Goal: Task Accomplishment & Management: Manage account settings

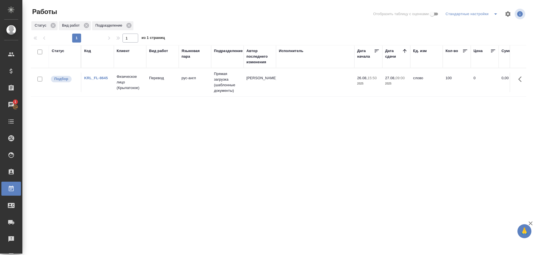
click at [140, 93] on td "Физическое лицо (Крылатское)" at bounding box center [130, 82] width 32 height 22
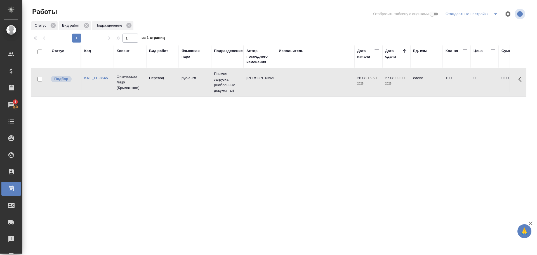
click at [140, 93] on td "Физическое лицо (Крылатское)" at bounding box center [130, 82] width 32 height 22
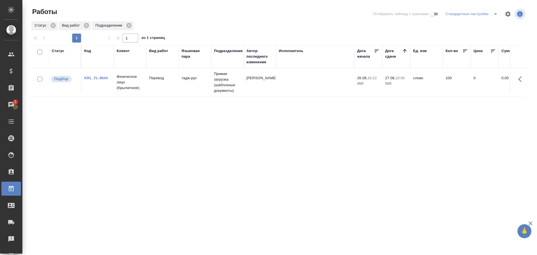
click at [107, 87] on td "KRL_FL-8644" at bounding box center [97, 82] width 32 height 20
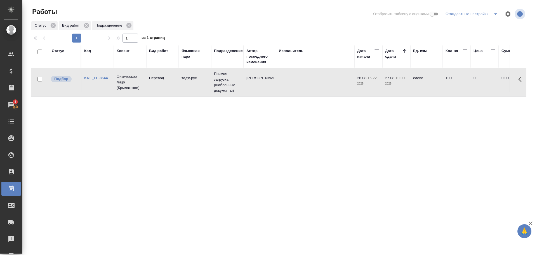
click at [107, 87] on td "KRL_FL-8644" at bounding box center [97, 82] width 32 height 20
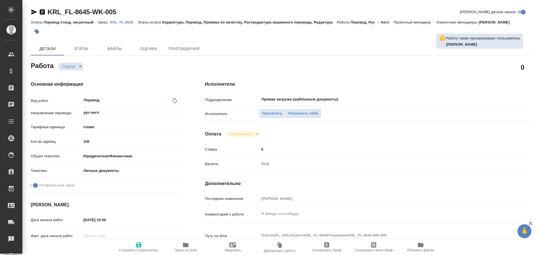
type textarea "x"
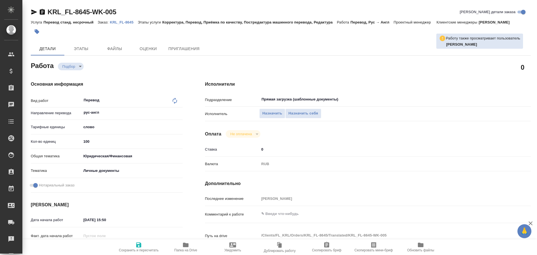
type textarea "x"
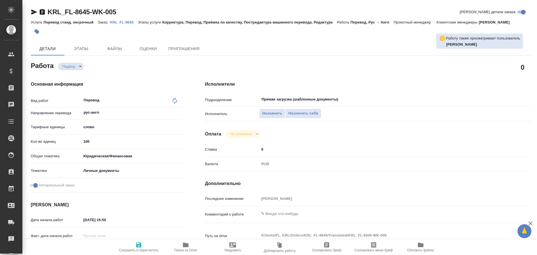
type textarea "x"
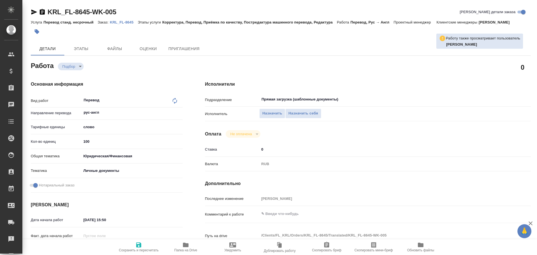
type textarea "x"
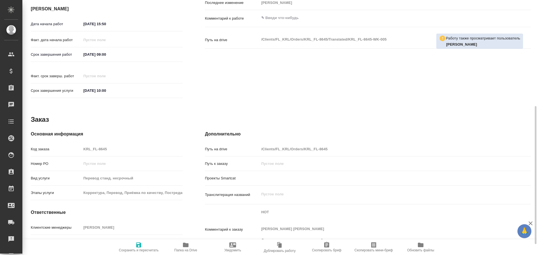
scroll to position [216, 0]
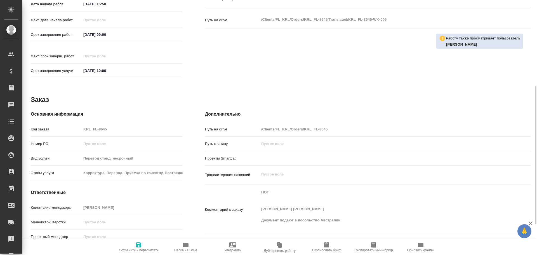
type textarea "x"
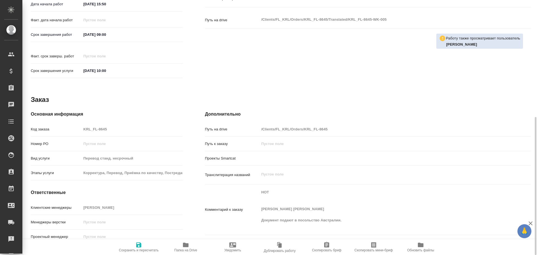
type textarea "x"
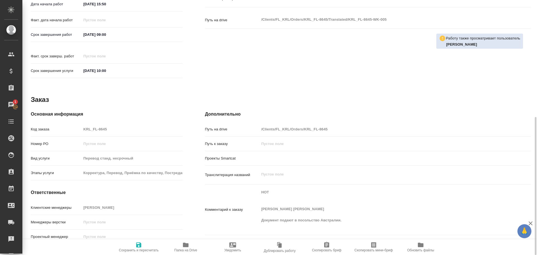
click at [184, 248] on icon "button" at bounding box center [185, 244] width 7 height 7
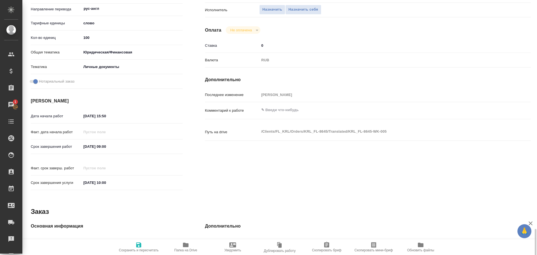
scroll to position [48, 0]
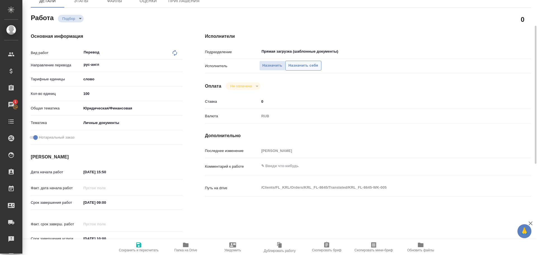
click at [297, 68] on span "Назначить себя" at bounding box center [303, 65] width 30 height 6
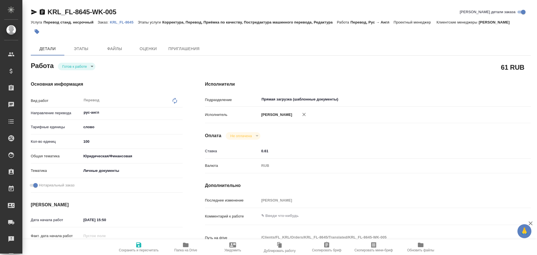
type textarea "x"
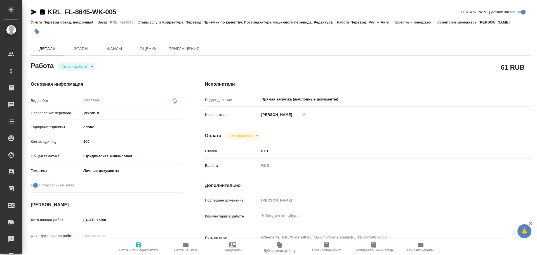
type textarea "x"
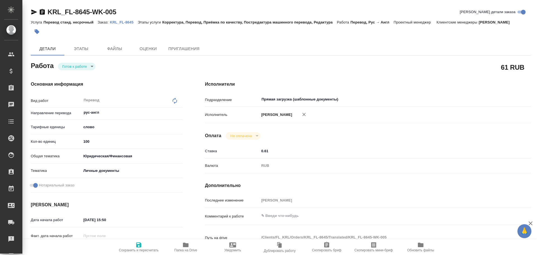
type textarea "x"
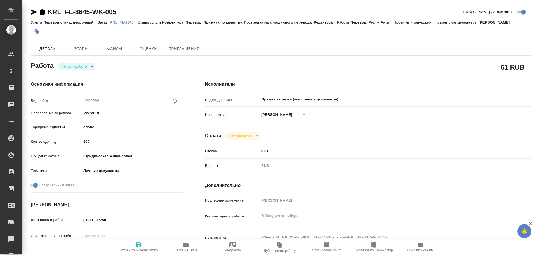
type textarea "x"
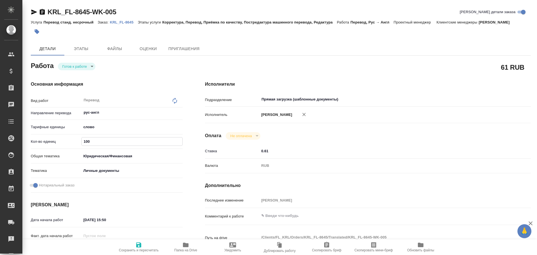
type textarea "x"
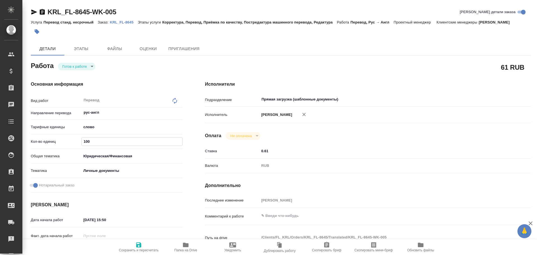
click at [85, 141] on input "100" at bounding box center [132, 141] width 101 height 8
type textarea "x"
type input "300"
type textarea "x"
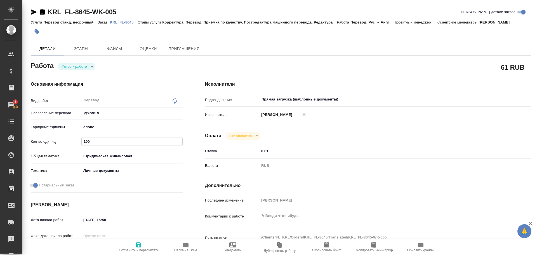
type textarea "x"
type input "300"
click at [133, 249] on span "Сохранить и пересчитать" at bounding box center [139, 250] width 40 height 4
type textarea "x"
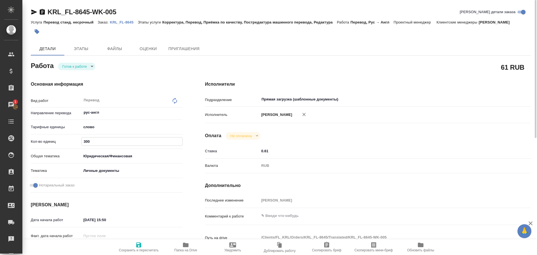
type textarea "x"
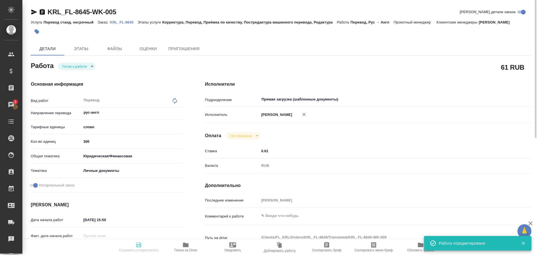
type textarea "x"
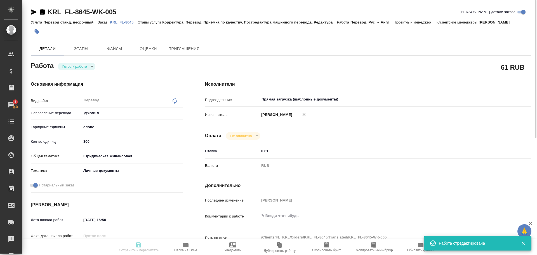
type input "readyForWork"
type textarea "Перевод"
type textarea "x"
type input "рус-англ"
type input "5a8b1489cc6b4906c91bfd90"
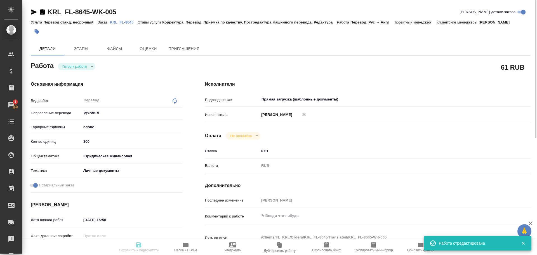
type input "300"
type input "yr-fn"
type input "5a8b8b956a9677013d343cfe"
checkbox input "true"
type input "26.08.2025 15:50"
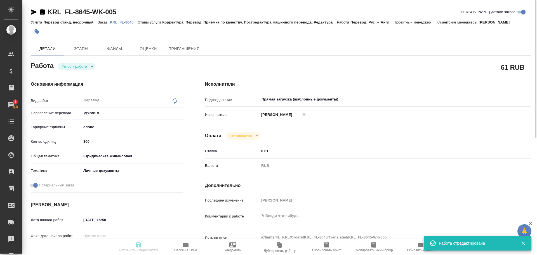
type input "27.08.2025 09:00"
type input "27.08.2025 10:00"
type input "Прямая загрузка (шаблонные документы)"
type input "notPayed"
type input "0.61"
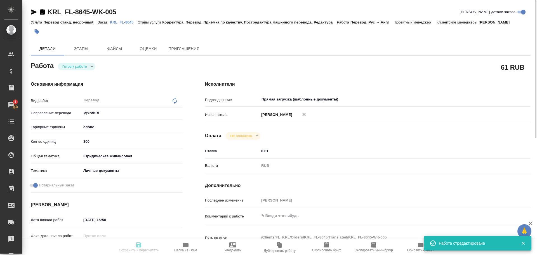
type input "RUB"
type input "[PERSON_NAME]"
type textarea "x"
type textarea "/Clients/FL_KRL/Orders/KRL_FL-8645/Translated/KRL_FL-8645-WK-005"
type textarea "x"
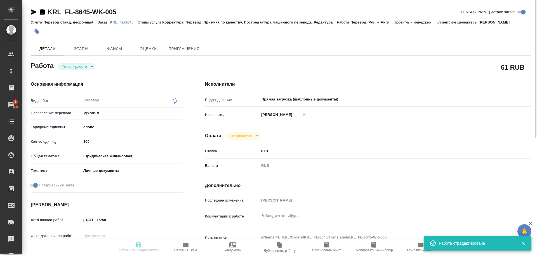
type input "KRL_FL-8645"
type input "Перевод станд. несрочный"
type input "Корректура, Перевод, Приёмка по качеству, Постредактура машинного перевода, Ред…"
type input "[PERSON_NAME]"
type input "/Clients/FL_KRL/Orders/KRL_FL-8645"
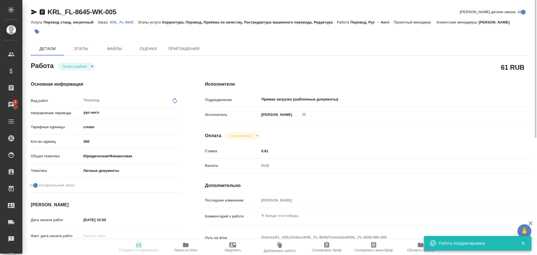
type textarea "x"
type textarea "НОТ RECH MICHAEL ADAM SAVOSKINA OLESIA MIROSLAVOVNA Документ подают в посольств…"
type textarea "x"
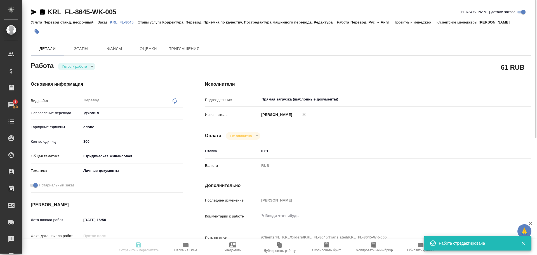
type textarea "x"
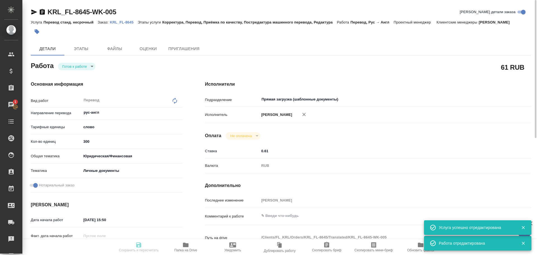
type textarea "x"
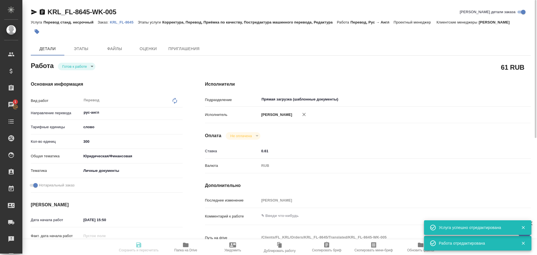
type textarea "x"
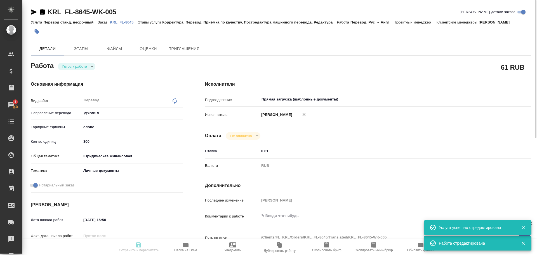
type textarea "x"
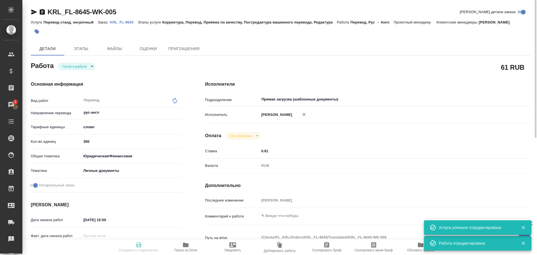
type textarea "x"
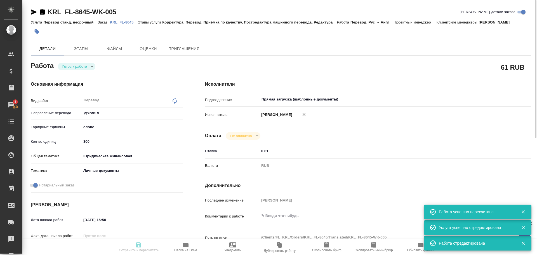
type input "readyForWork"
type textarea "Перевод"
type textarea "x"
type input "рус-англ"
type input "5a8b1489cc6b4906c91bfd90"
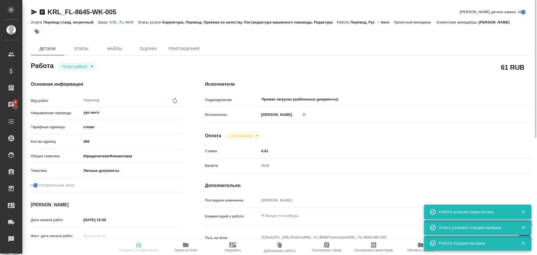
type input "300"
type input "yr-fn"
type input "5a8b8b956a9677013d343cfe"
checkbox input "true"
type input "26.08.2025 15:50"
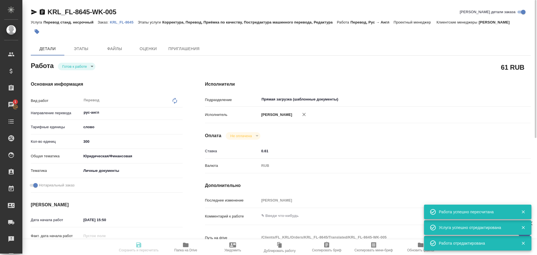
type input "27.08.2025 09:00"
type input "27.08.2025 10:00"
type input "Прямая загрузка (шаблонные документы)"
type input "notPayed"
type input "0.61"
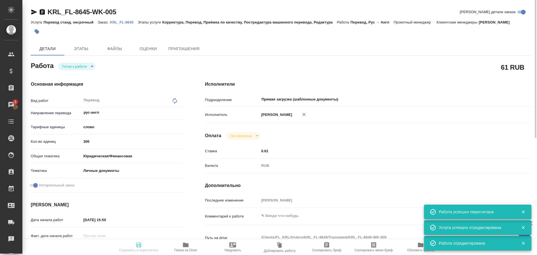
type input "RUB"
type input "[PERSON_NAME]"
type textarea "x"
type textarea "/Clients/FL_KRL/Orders/KRL_FL-8645/Translated/KRL_FL-8645-WK-005"
type textarea "x"
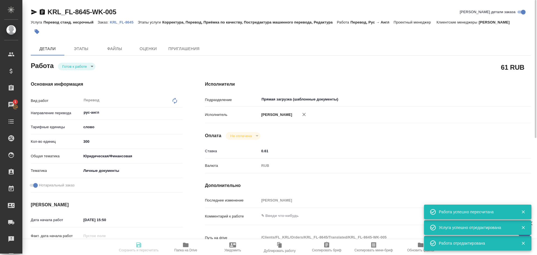
type input "KRL_FL-8645"
type input "Перевод станд. несрочный"
type input "Корректура, Перевод, Приёмка по качеству, Постредактура машинного перевода, Ред…"
type input "Касымов Тимур"
type input "/Clients/FL_KRL/Orders/KRL_FL-8645"
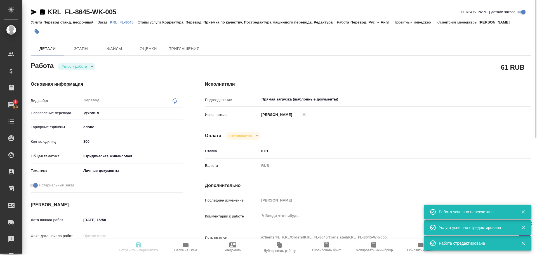
type textarea "x"
type textarea "НОТ RECH MICHAEL ADAM SAVOSKINA OLESIA MIROSLAVOVNA Документ подают в посольств…"
type textarea "x"
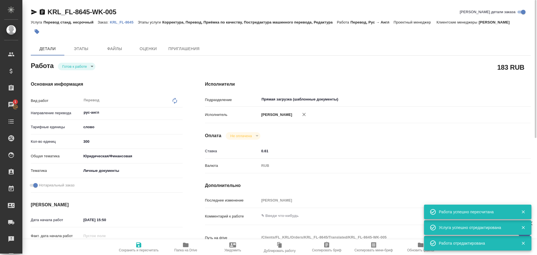
type textarea "x"
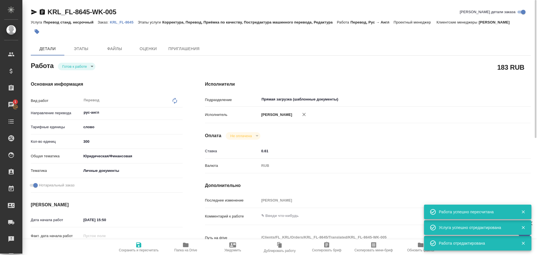
type textarea "x"
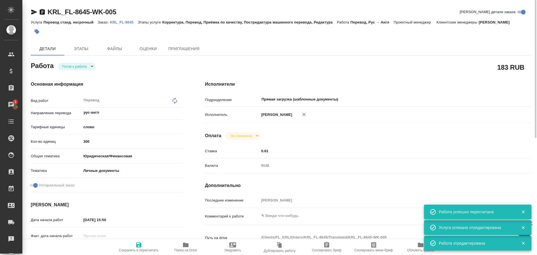
type textarea "x"
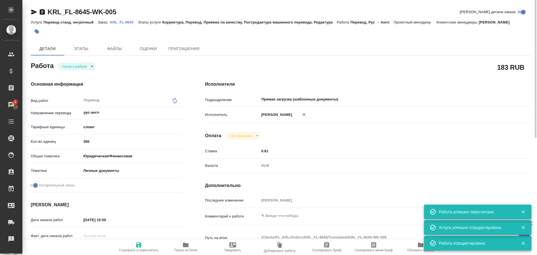
type textarea "x"
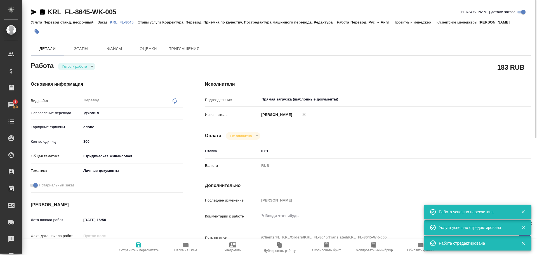
type textarea "x"
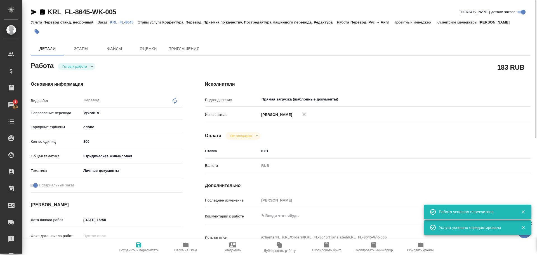
click at [70, 69] on body "🙏 .cls-1 fill:#fff; AWATERA Gusev Alexandr Клиенты Спецификации Заказы 1 Чаты T…" at bounding box center [268, 127] width 537 height 255
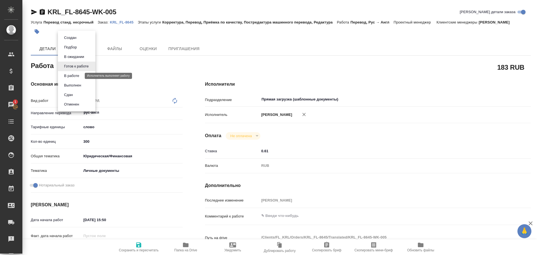
click at [69, 74] on button "В работе" at bounding box center [71, 76] width 18 height 6
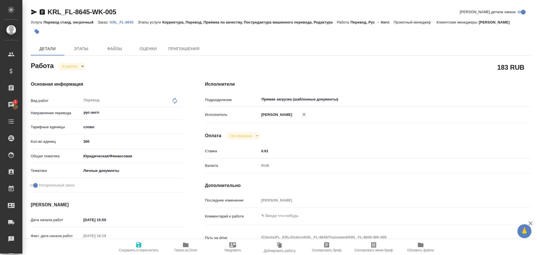
type textarea "x"
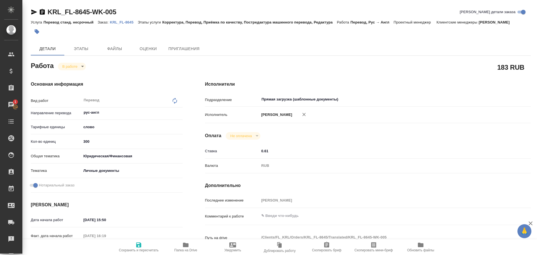
type textarea "x"
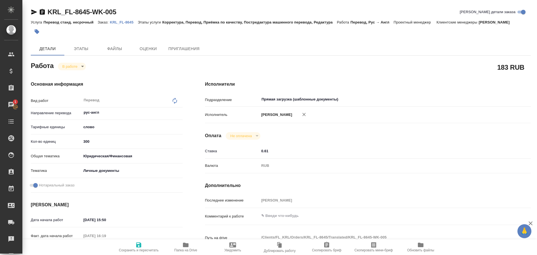
type textarea "x"
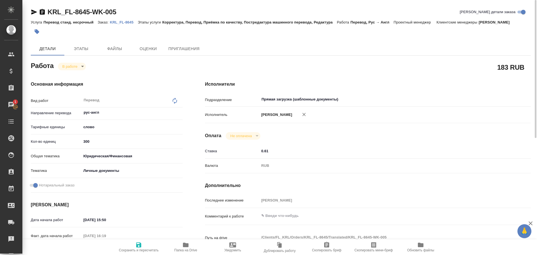
type textarea "x"
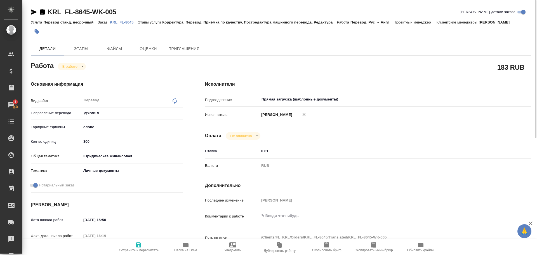
type textarea "x"
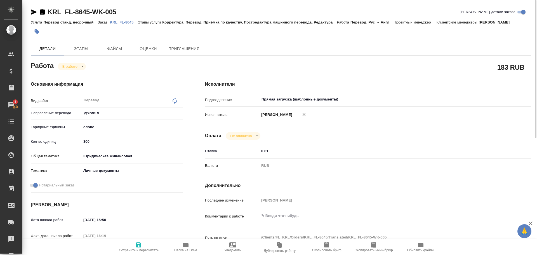
type textarea "x"
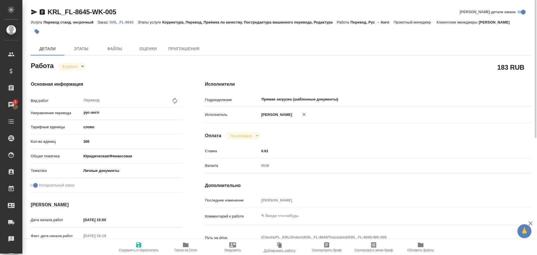
type textarea "x"
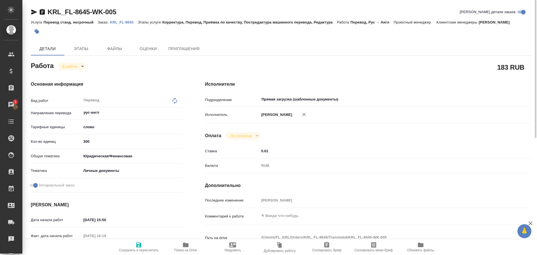
type textarea "x"
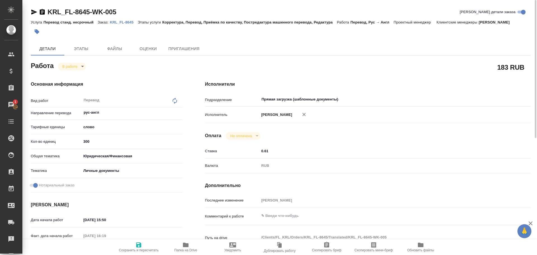
type textarea "x"
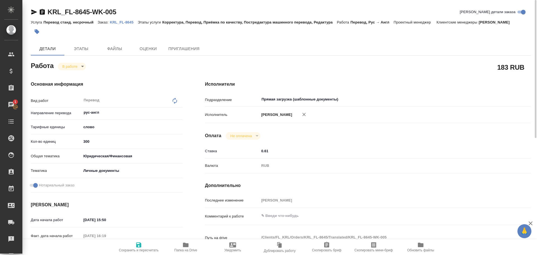
type textarea "x"
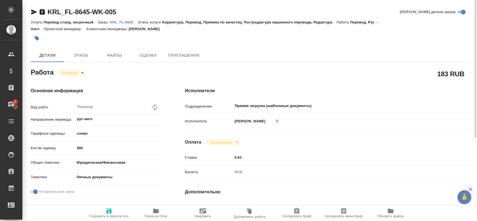
type textarea "x"
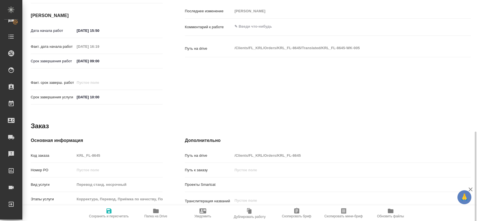
scroll to position [252, 0]
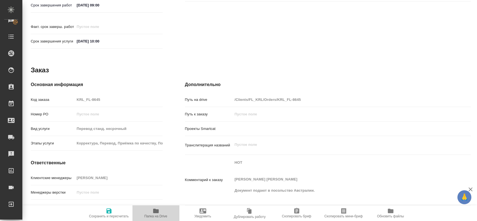
click at [154, 213] on icon "button" at bounding box center [156, 211] width 6 height 4
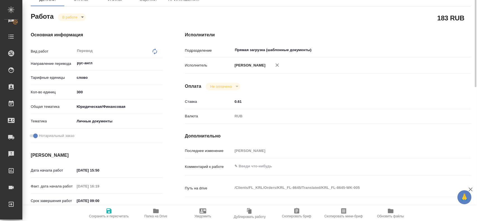
scroll to position [28, 0]
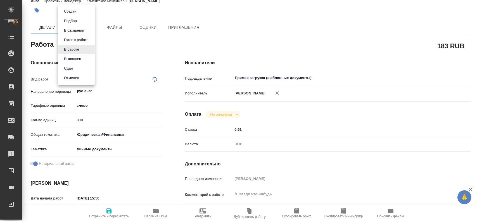
click at [65, 45] on body "🙏 .cls-1 fill:#fff; AWATERA Gusev Alexandr Клиенты Спецификации Заказы 1 Чаты T…" at bounding box center [238, 110] width 477 height 221
click at [66, 67] on button "Сдан" at bounding box center [68, 68] width 12 height 6
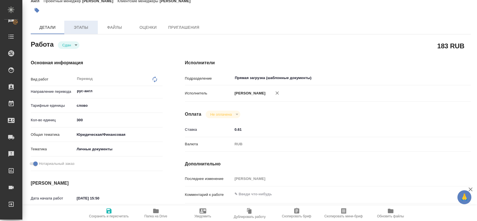
click at [86, 27] on span "Этапы" at bounding box center [81, 27] width 27 height 7
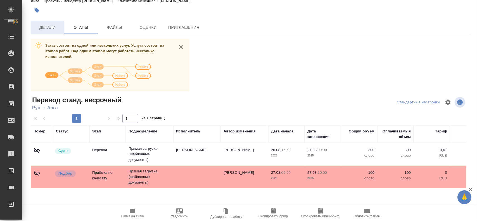
click at [59, 26] on span "Детали" at bounding box center [47, 27] width 27 height 7
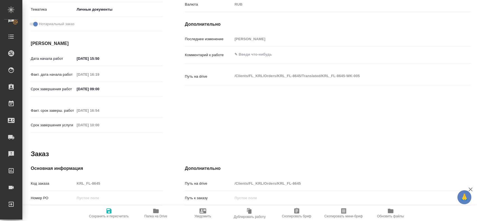
scroll to position [196, 0]
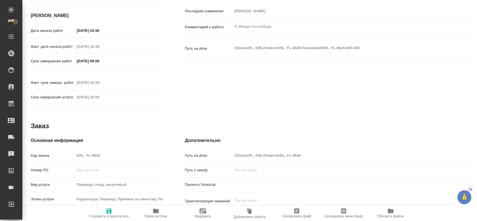
click at [53, 151] on div "Код заказа KRL_FL-8645" at bounding box center [97, 156] width 132 height 10
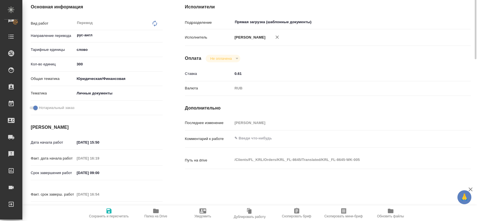
scroll to position [28, 0]
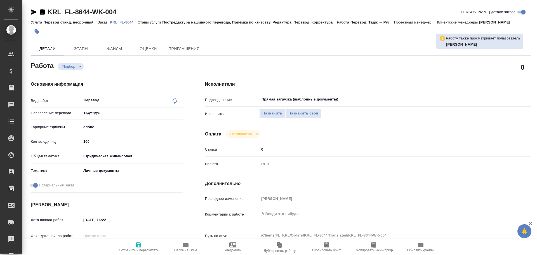
type textarea "x"
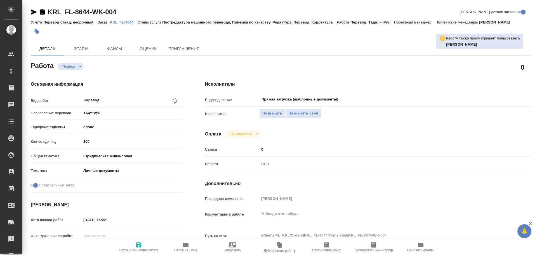
type textarea "x"
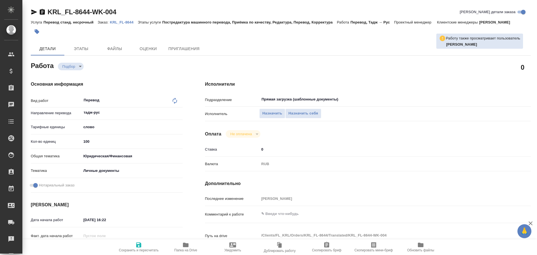
type textarea "x"
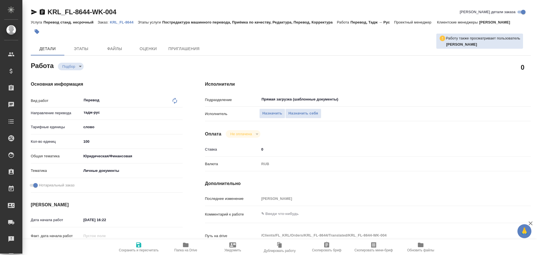
type textarea "x"
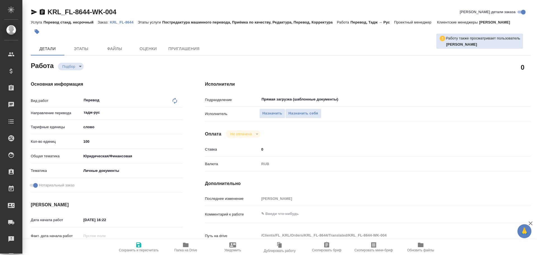
type textarea "x"
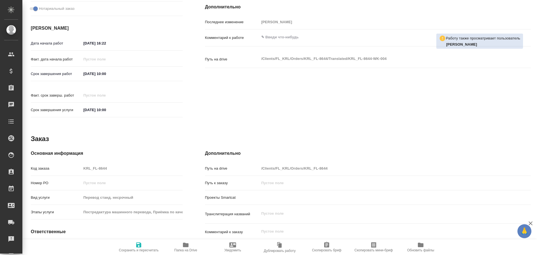
type textarea "x"
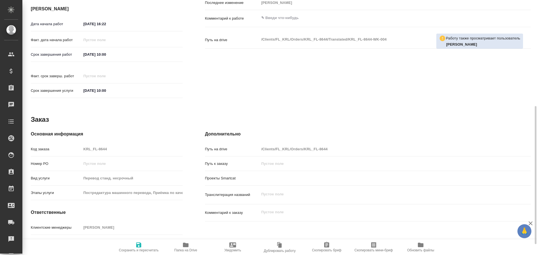
scroll to position [216, 0]
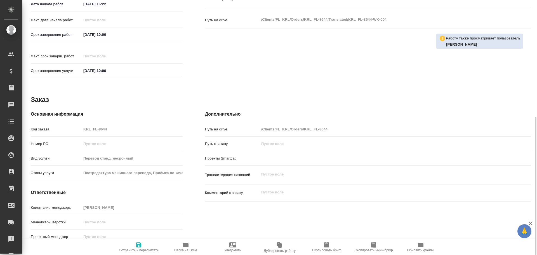
type textarea "x"
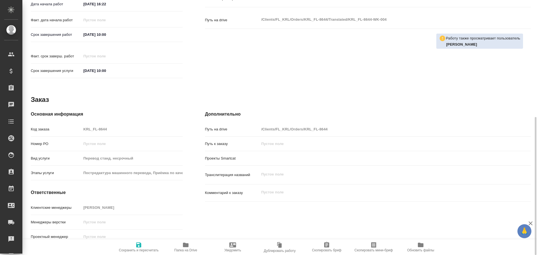
type textarea "x"
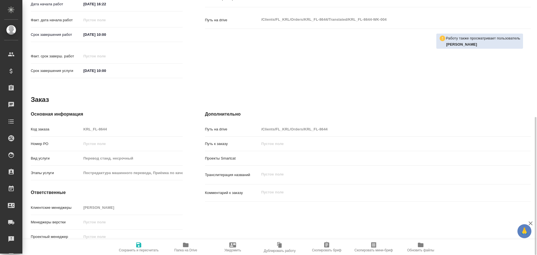
click at [184, 244] on icon "button" at bounding box center [186, 244] width 6 height 4
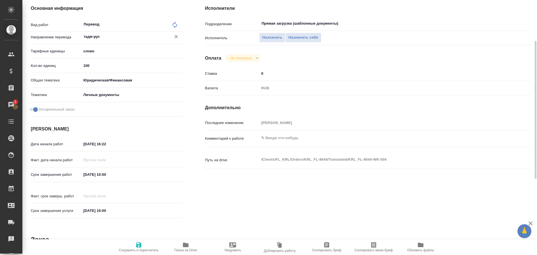
scroll to position [20, 0]
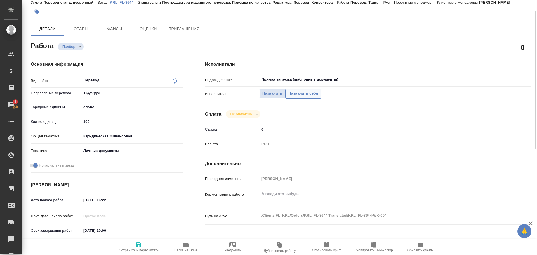
click at [307, 93] on span "Назначить себя" at bounding box center [303, 93] width 30 height 6
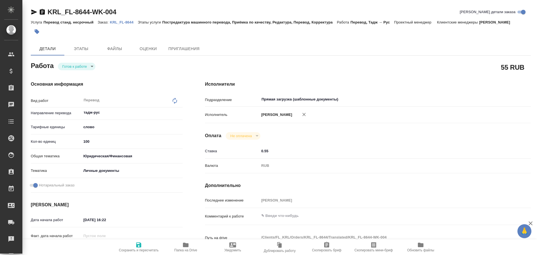
type textarea "x"
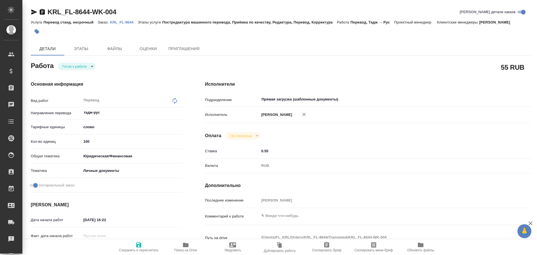
type textarea "x"
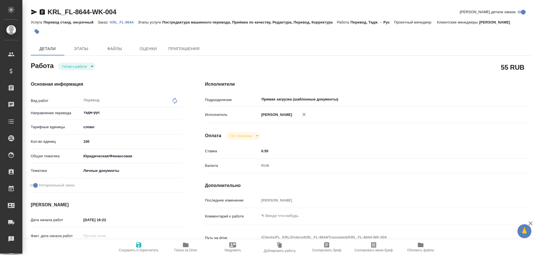
type textarea "x"
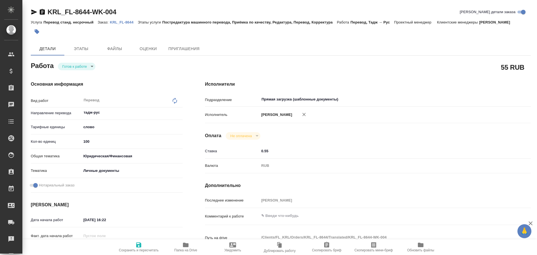
type textarea "x"
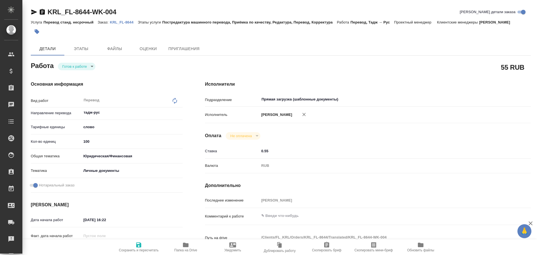
type textarea "x"
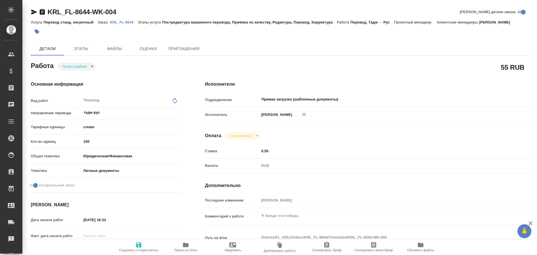
type textarea "x"
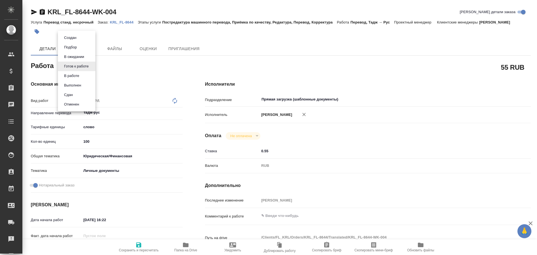
click at [67, 67] on body "🙏 .cls-1 fill:#fff; AWATERA [PERSON_NAME] Спецификации Заказы Чаты Todo Проекты…" at bounding box center [268, 127] width 537 height 255
click at [67, 74] on button "В работе" at bounding box center [71, 76] width 18 height 6
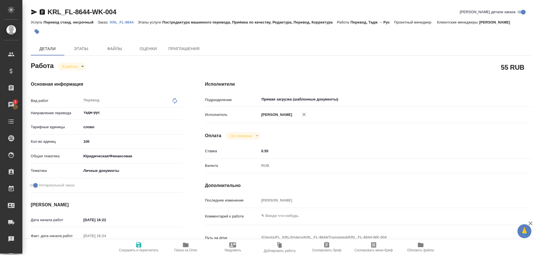
type textarea "x"
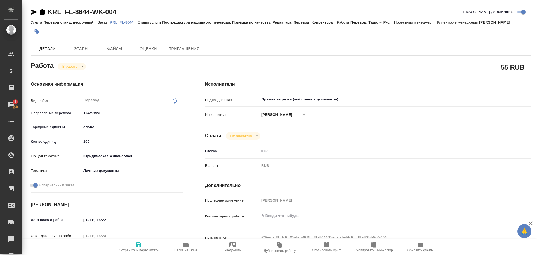
type textarea "x"
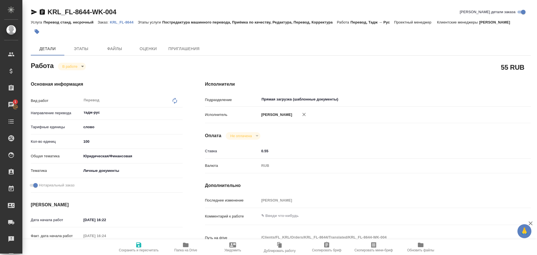
type textarea "x"
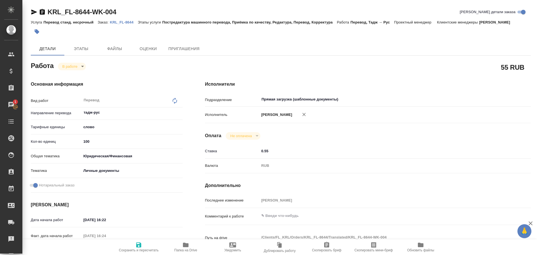
type textarea "x"
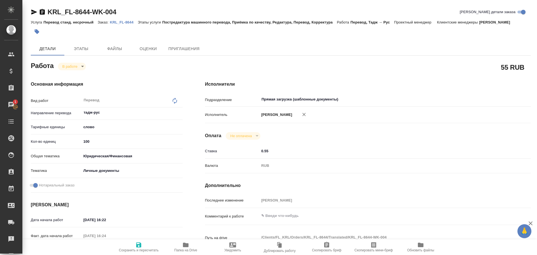
type textarea "x"
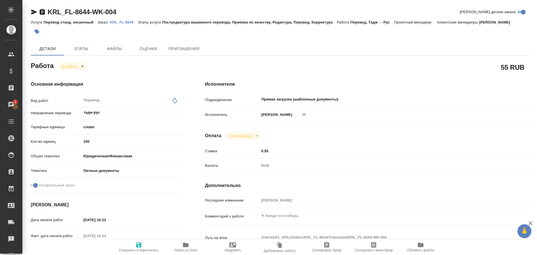
type textarea "x"
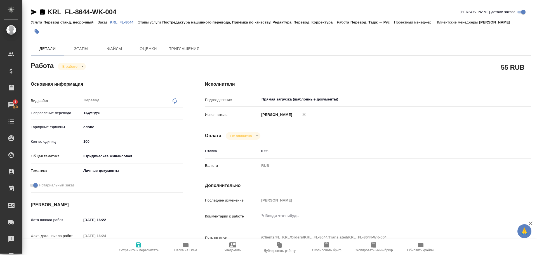
type textarea "x"
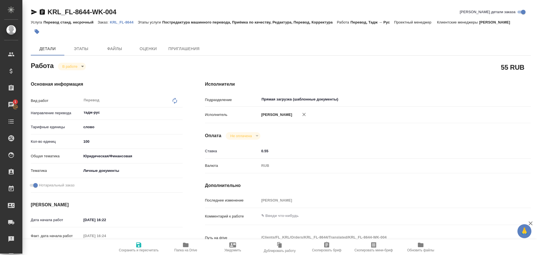
type textarea "x"
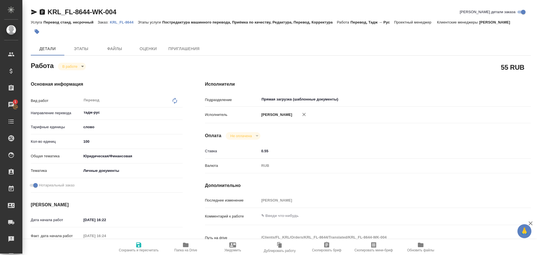
type textarea "x"
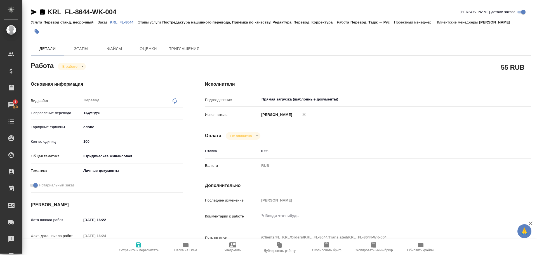
type textarea "x"
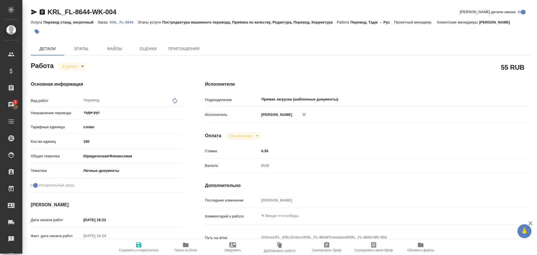
type textarea "x"
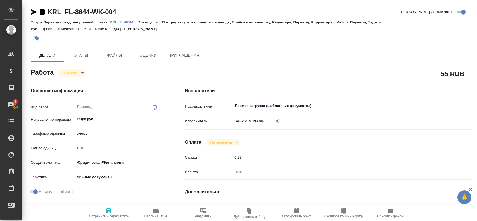
type textarea "x"
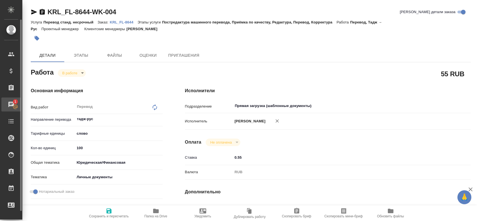
type textarea "x"
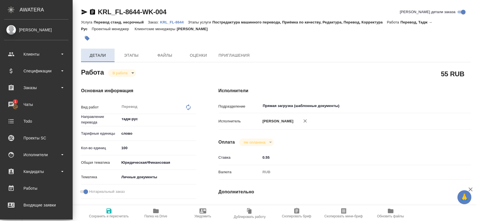
type textarea "x"
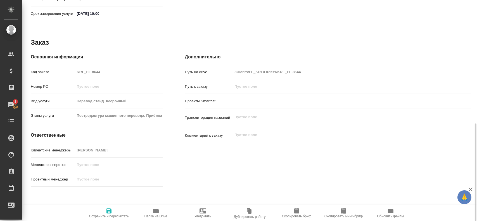
scroll to position [281, 0]
click at [156, 209] on icon "button" at bounding box center [156, 211] width 7 height 7
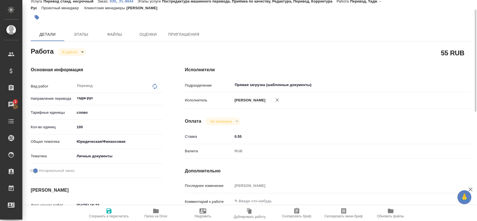
scroll to position [0, 0]
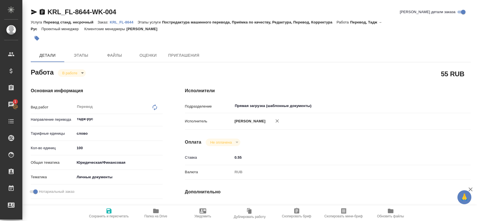
click at [83, 148] on input "100" at bounding box center [119, 148] width 88 height 8
click at [83, 148] on input "100" at bounding box center [118, 148] width 87 height 8
click at [79, 149] on input "100" at bounding box center [118, 148] width 87 height 8
type textarea "x"
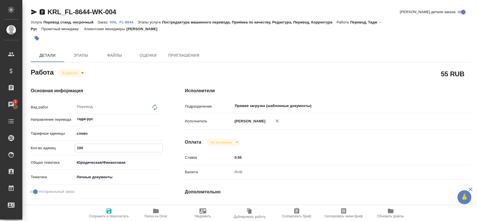
type input "1"
type textarea "x"
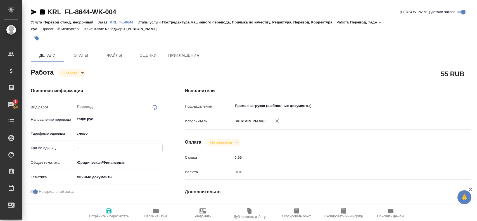
type textarea "x"
type input "12"
type textarea "x"
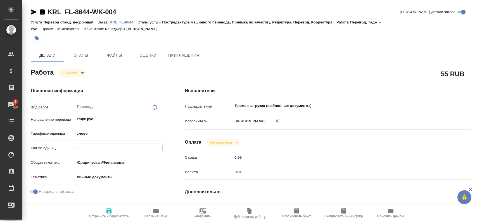
type textarea "x"
type input "125"
type textarea "x"
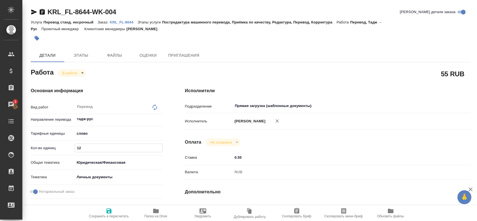
type textarea "x"
type input "125"
click at [106, 215] on span "Сохранить и пересчитать" at bounding box center [109, 217] width 40 height 4
type textarea "x"
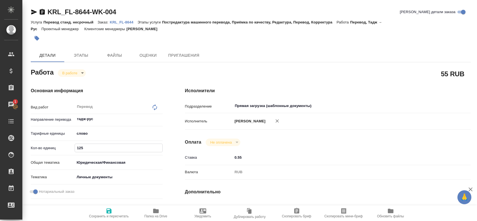
type textarea "x"
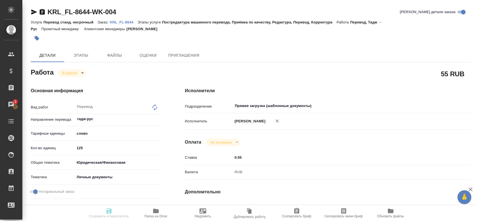
type textarea "x"
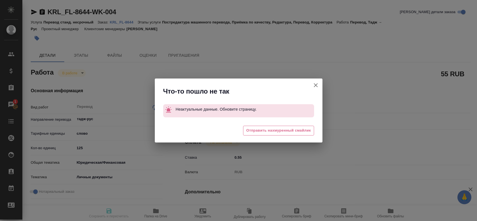
type textarea "x"
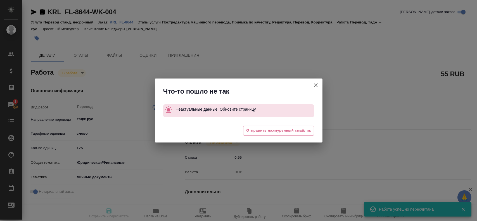
type input "inProgress"
type textarea "Перевод"
type textarea "x"
type input "тадж-рус"
type input "5a8b1489cc6b4906c91bfd90"
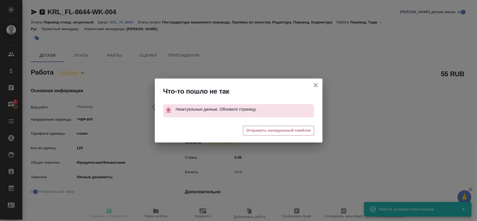
type input "100"
type input "yr-fn"
type input "5a8b8b956a9677013d343cfe"
checkbox input "true"
type input "26.08.2025 16:22"
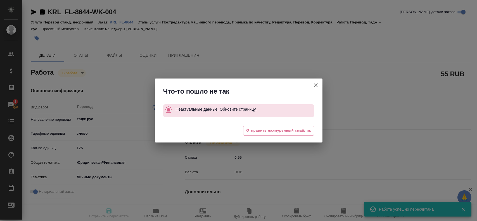
type input "26.08.2025 16:24"
type input "27.08.2025 10:00"
type input "Прямая загрузка (шаблонные документы)"
type input "notPayed"
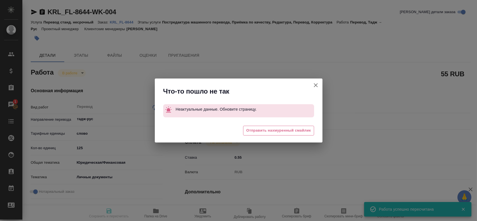
type input "0.55"
type input "RUB"
type input "Гусев Александр"
type textarea "x"
type textarea "/Clients/FL_KRL/Orders/KRL_FL-8644/Translated/KRL_FL-8644-WK-004"
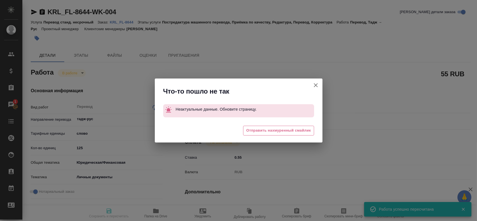
type textarea "x"
type input "KRL_FL-8644"
type input "Перевод станд. несрочный"
type input "Постредактура машинного перевода, Приёмка по качеству, Редактура, Перевод, Корр…"
type input "Касымов Тимур"
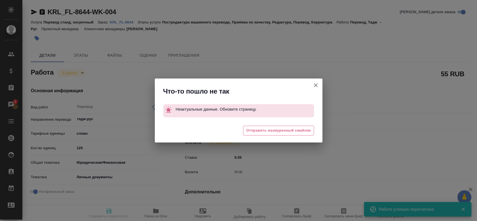
type input "Касымов Тимур"
type input "/Clients/FL_KRL/Orders/KRL_FL-8644"
type textarea "x"
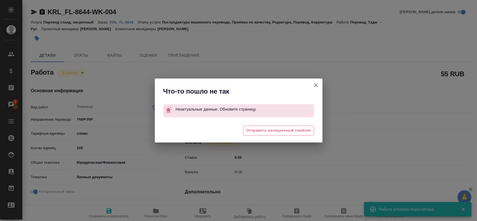
type textarea "x"
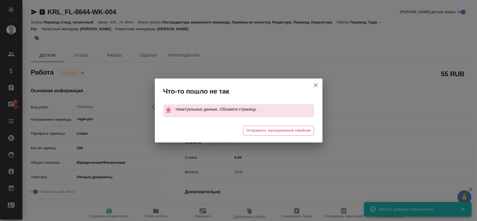
type textarea "x"
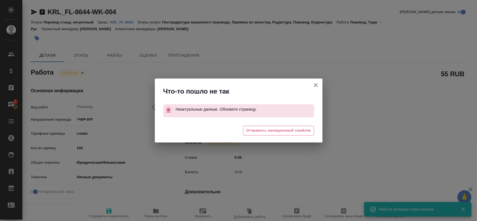
type textarea "x"
click at [318, 85] on icon "button" at bounding box center [316, 85] width 7 height 7
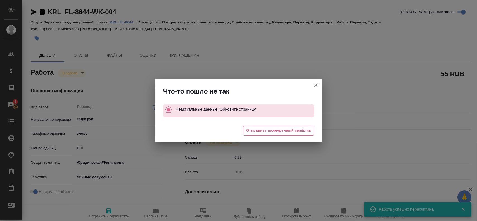
type textarea "x"
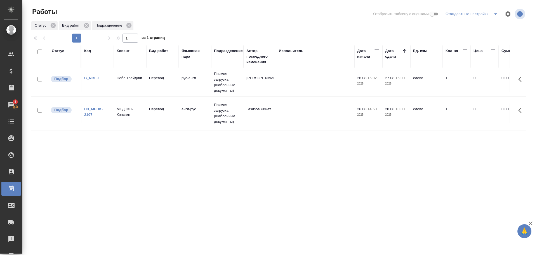
click at [127, 82] on td "Нобл Трейдинг" at bounding box center [130, 82] width 32 height 20
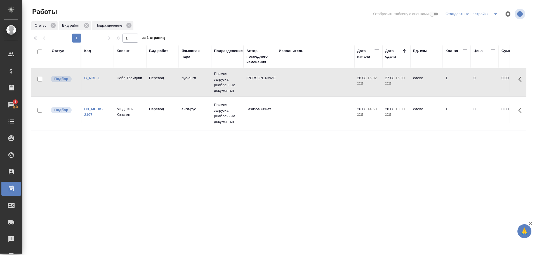
click at [127, 82] on td "Нобл Трейдинг" at bounding box center [130, 82] width 32 height 20
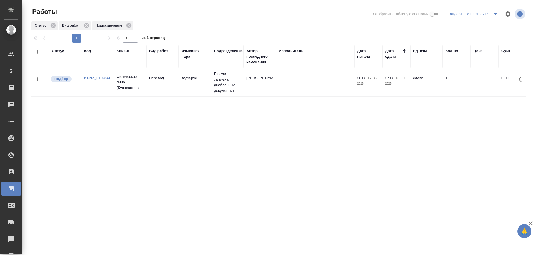
click at [311, 89] on td at bounding box center [315, 82] width 78 height 20
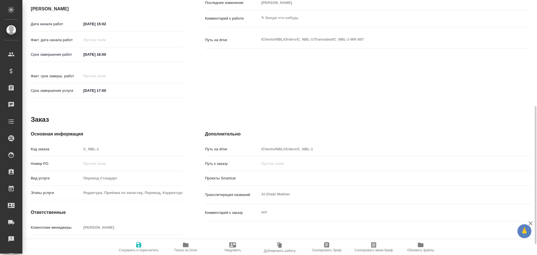
type textarea "x"
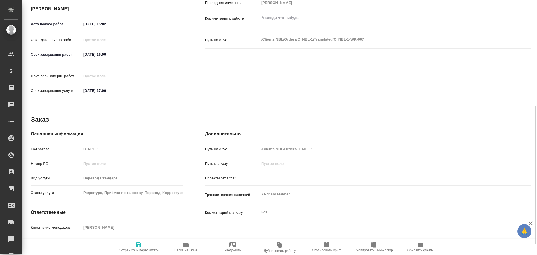
scroll to position [216, 0]
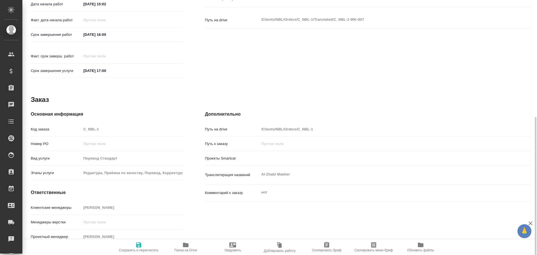
type textarea "x"
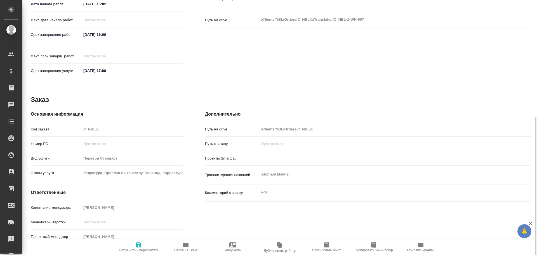
type textarea "x"
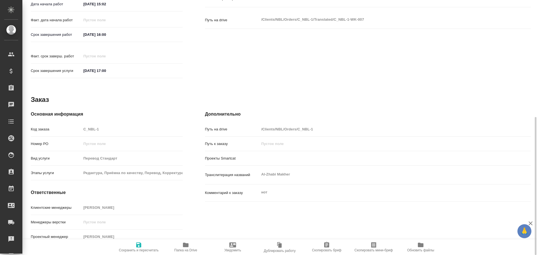
click at [183, 242] on icon "button" at bounding box center [185, 244] width 7 height 7
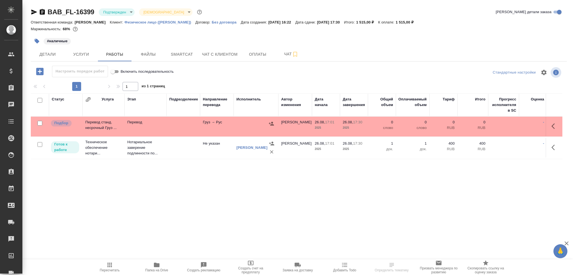
click at [195, 125] on td at bounding box center [183, 127] width 34 height 20
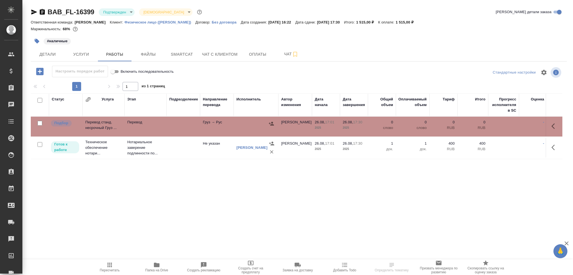
click at [195, 125] on td at bounding box center [183, 127] width 34 height 20
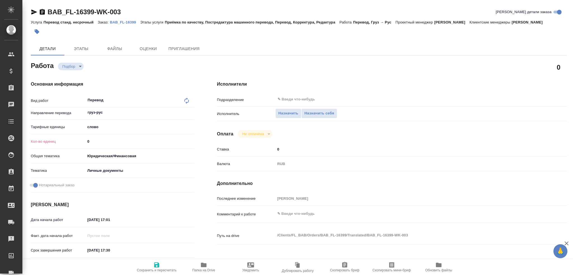
type textarea "x"
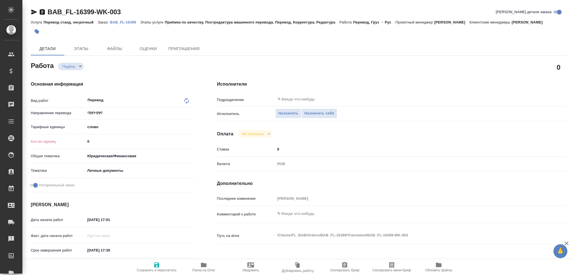
type textarea "x"
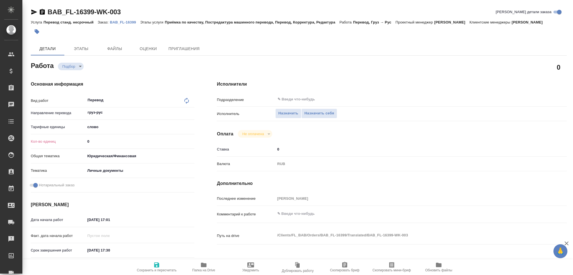
type textarea "x"
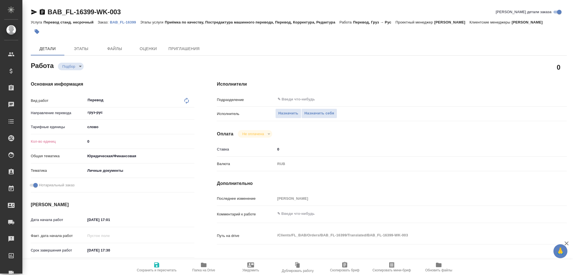
type textarea "x"
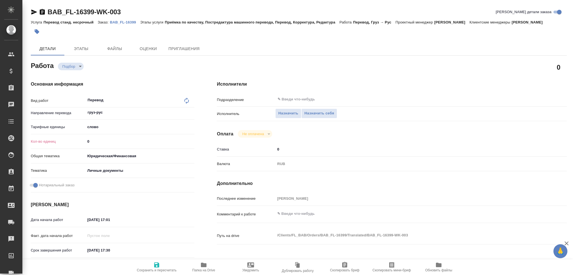
type textarea "x"
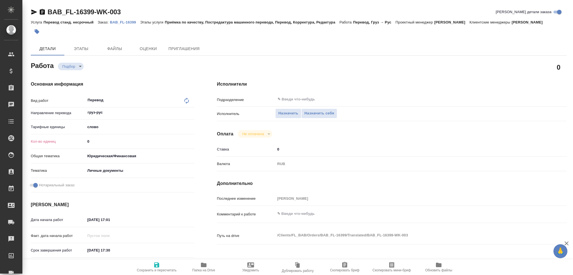
type textarea "x"
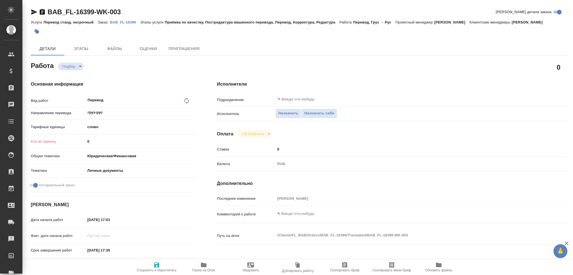
type textarea "x"
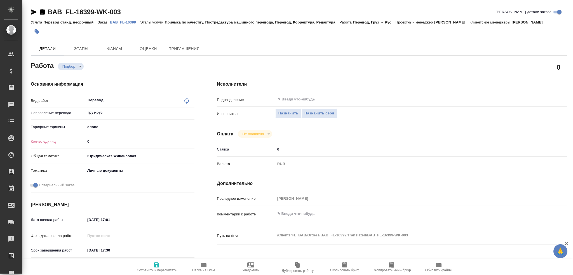
type textarea "x"
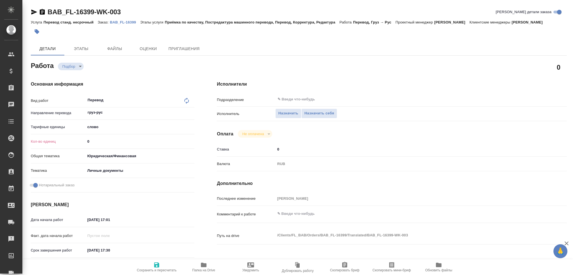
type textarea "x"
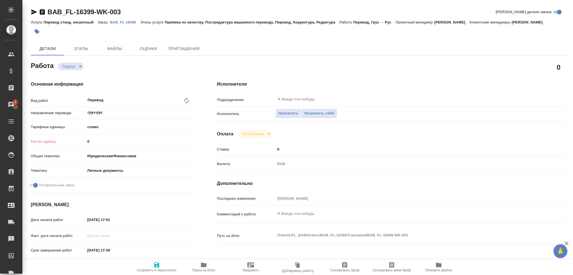
type textarea "x"
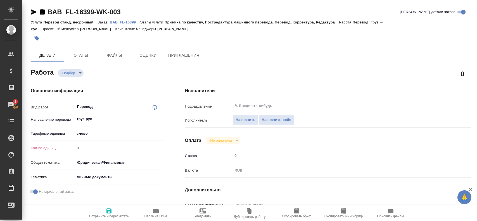
type textarea "x"
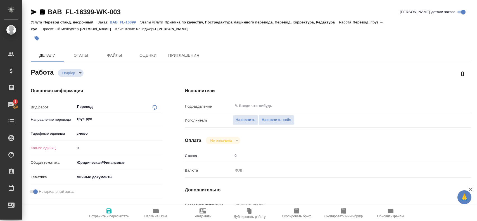
type textarea "x"
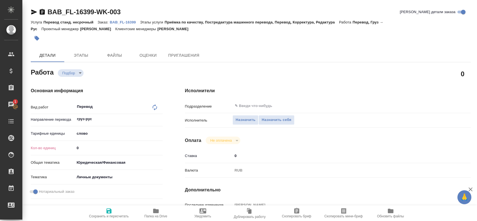
type textarea "x"
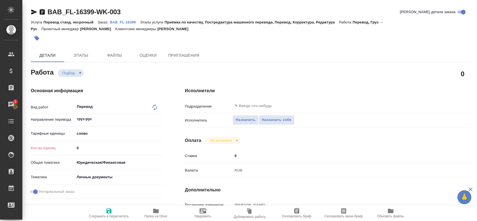
click at [152, 211] on span "Папка на Drive" at bounding box center [156, 213] width 40 height 11
click at [274, 118] on span "Назначить себя" at bounding box center [277, 120] width 30 height 6
type textarea "x"
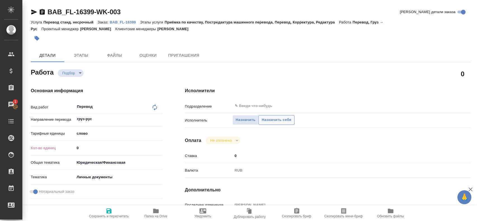
type textarea "x"
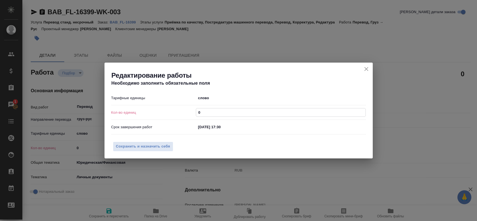
drag, startPoint x: 201, startPoint y: 112, endPoint x: 177, endPoint y: 113, distance: 23.5
click at [177, 113] on div "Кол-во единиц 0" at bounding box center [238, 113] width 255 height 10
type textarea "x"
type input "7"
type textarea "x"
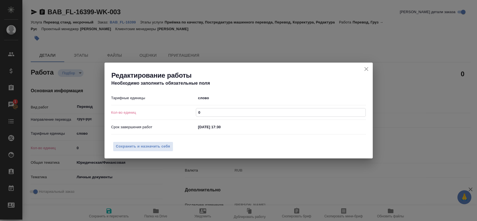
type textarea "x"
type input "7"
type textarea "x"
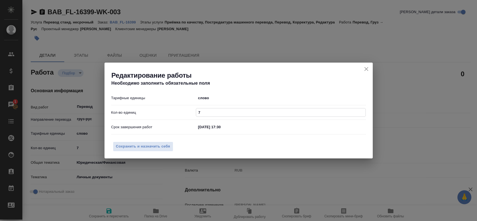
type input "75"
type textarea "x"
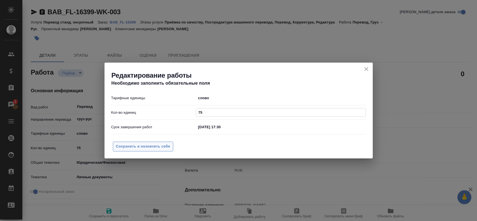
type input "75"
click at [148, 148] on span "Сохранить и назначить себя" at bounding box center [143, 146] width 54 height 6
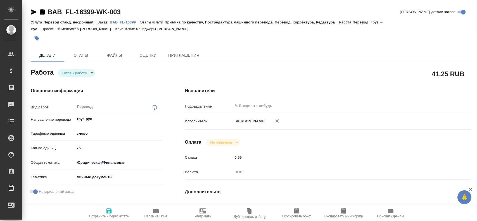
type textarea "x"
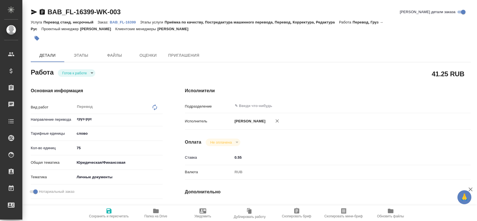
type textarea "x"
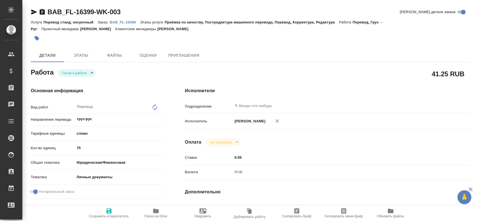
type textarea "x"
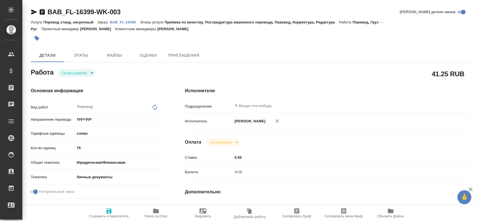
type textarea "x"
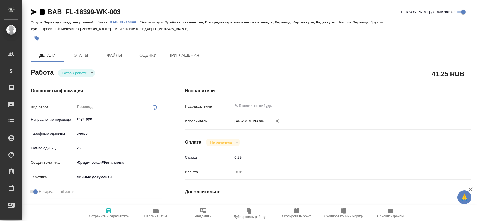
type textarea "x"
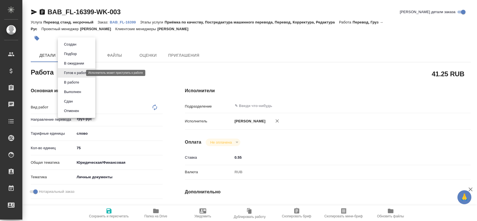
click at [81, 74] on body "🙏 .cls-1 fill:#fff; AWATERA [PERSON_NAME] Спецификации Заказы Чаты Todo Проекты…" at bounding box center [238, 110] width 477 height 221
click at [76, 81] on button "В работе" at bounding box center [71, 82] width 18 height 6
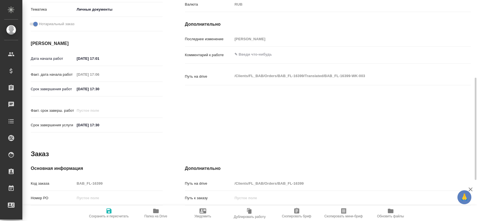
type textarea "x"
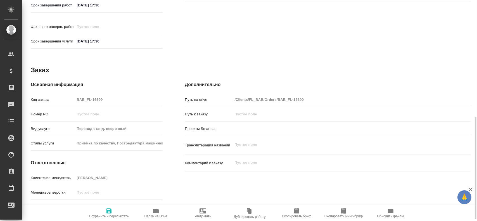
type textarea "x"
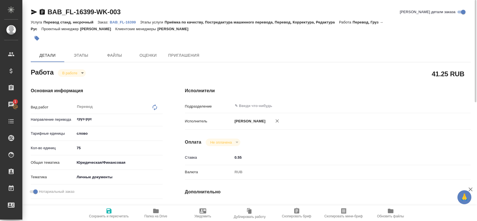
click at [70, 77] on div "Основная информация Вид работ Перевод x ​ Направление перевода груз-рус ​ Тариф…" at bounding box center [97, 195] width 154 height 239
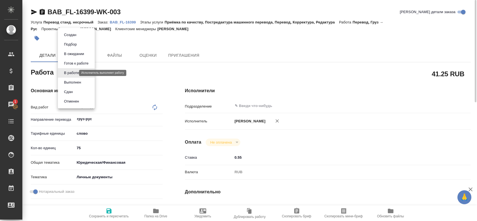
click at [70, 73] on body "🙏 .cls-1 fill:#fff; AWATERA Gusev Alexandr Клиенты Спецификации Заказы 1 Чаты T…" at bounding box center [238, 110] width 477 height 221
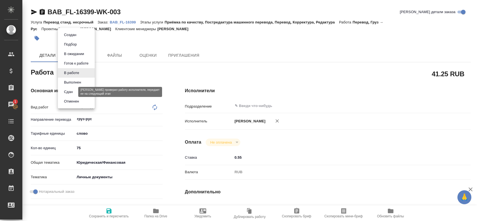
click at [69, 91] on button "Сдан" at bounding box center [68, 92] width 12 height 6
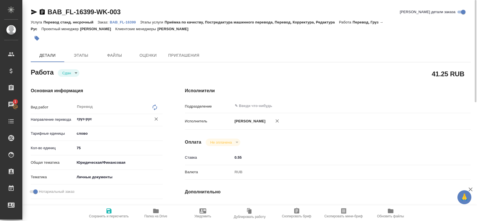
type textarea "x"
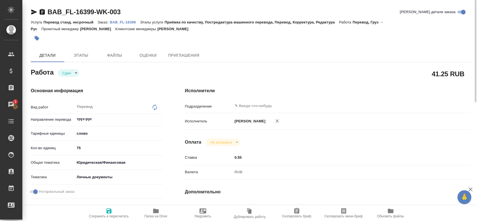
type textarea "x"
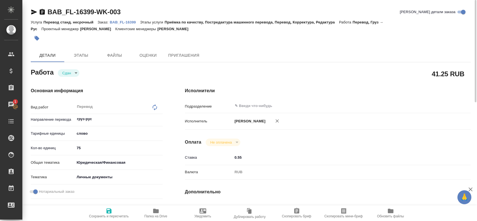
click at [107, 210] on icon "button" at bounding box center [109, 211] width 5 height 5
type textarea "x"
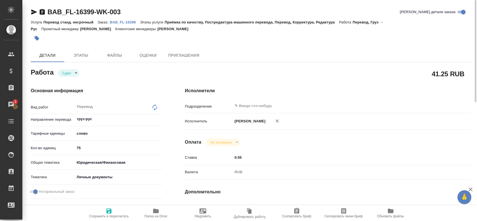
type textarea "x"
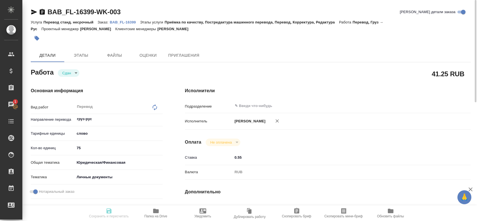
type textarea "x"
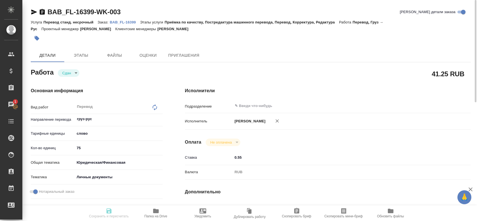
type textarea "x"
type input "closed"
type textarea "Перевод"
type textarea "x"
type input "груз-рус"
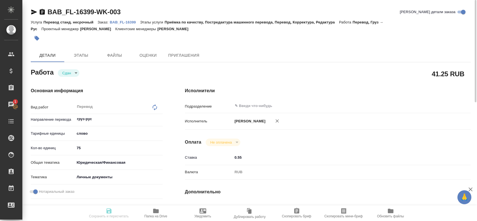
type input "5a8b1489cc6b4906c91bfd90"
type input "75"
type input "yr-fn"
type input "5a8b8b956a9677013d343cfe"
checkbox input "true"
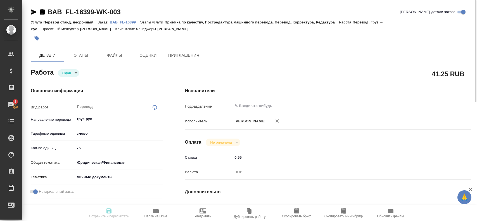
type input "26.08.2025 17:01"
type input "26.08.2025 17:06"
type input "[DATE] 17:30"
type input "26.08.2025 17:17"
type input "[DATE] 17:30"
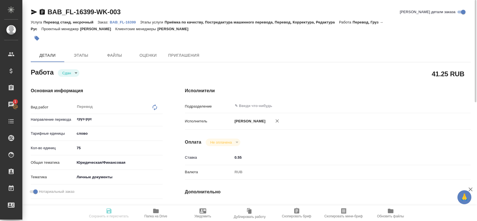
type input "notPayed"
type input "0.55"
type input "RUB"
type input "[PERSON_NAME]"
type textarea "x"
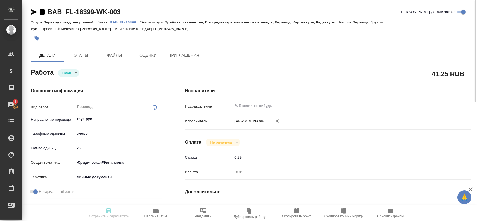
type textarea "/Clients/FL_BAB/Orders/BAB_FL-16399/Translated/BAB_FL-16399-WK-003"
type textarea "x"
type input "BAB_FL-16399"
type input "Перевод станд. несрочный"
type input "Приёмка по качеству, Постредактура машинного перевода, Перевод, Корректура, Ред…"
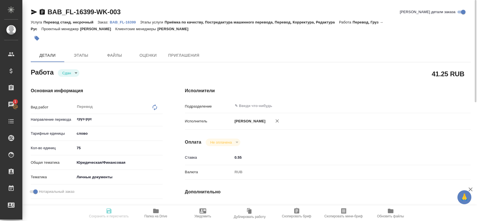
type input "Голубев Дмитрий"
type input "/Clients/FL_BAB/Orders/BAB_FL-16399"
type textarea "x"
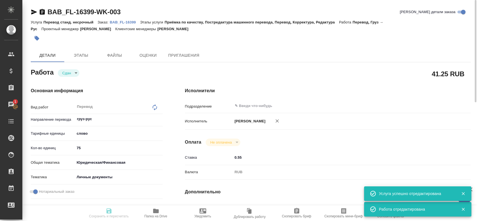
type textarea "x"
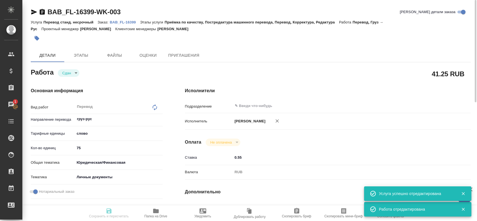
type textarea "x"
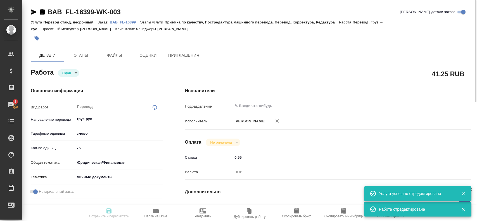
type textarea "x"
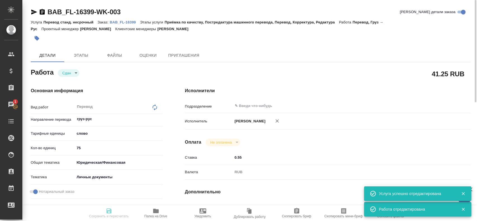
type textarea "x"
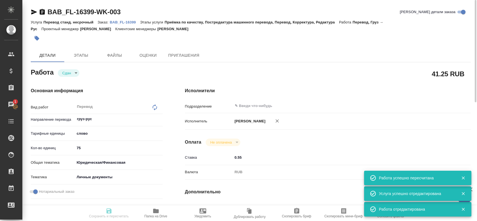
type input "closed"
type textarea "Перевод"
type textarea "x"
type input "груз-рус"
type input "5a8b1489cc6b4906c91bfd90"
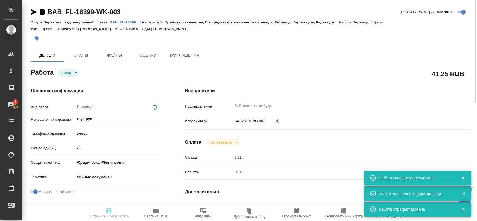
type input "75"
type input "yr-fn"
type input "5a8b8b956a9677013d343cfe"
checkbox input "true"
type input "26.08.2025 17:01"
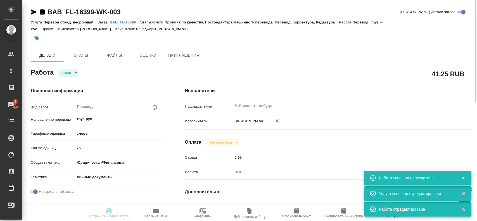
type input "26.08.2025 17:06"
type input "[DATE] 17:30"
type input "26.08.2025 17:17"
type input "[DATE] 17:30"
type input "notPayed"
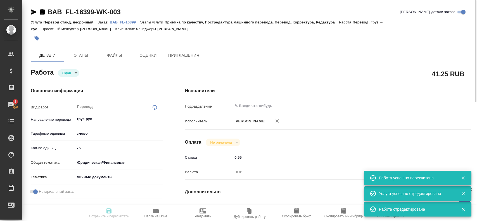
type input "0.55"
type input "RUB"
type input "[PERSON_NAME]"
type textarea "x"
type textarea "/Clients/FL_BAB/Orders/BAB_FL-16399/Translated/BAB_FL-16399-WK-003"
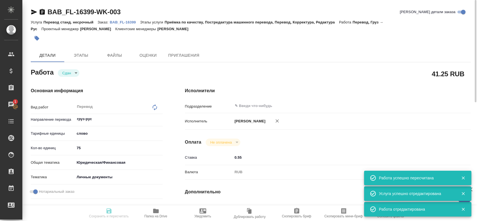
type textarea "x"
type input "BAB_FL-16399"
type input "Перевод станд. несрочный"
type input "Приёмка по качеству, Постредактура машинного перевода, Перевод, Корректура, Ред…"
type input "Голубев Дмитрий"
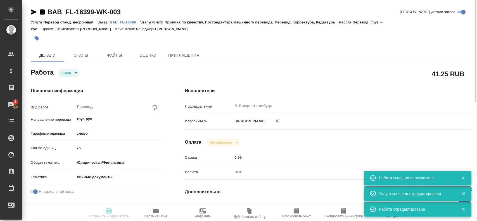
type input "/Clients/FL_BAB/Orders/BAB_FL-16399"
type textarea "x"
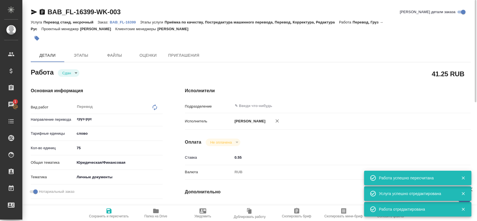
type textarea "x"
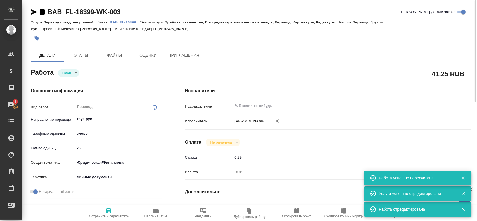
type textarea "x"
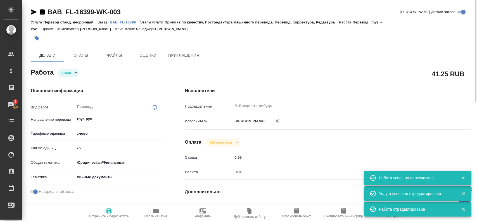
type textarea "x"
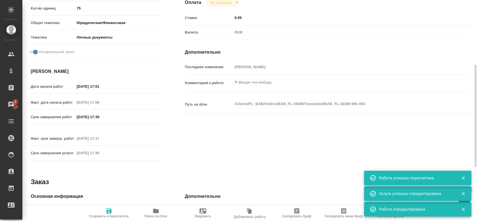
type textarea "x"
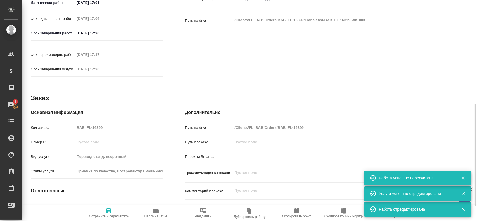
scroll to position [196, 0]
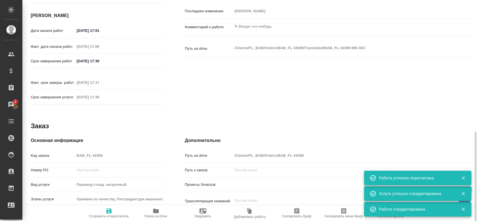
type textarea "x"
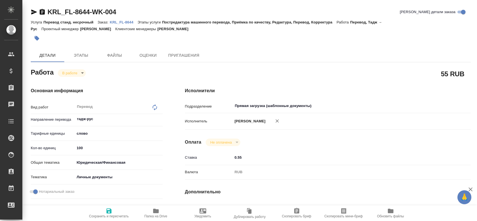
type textarea "x"
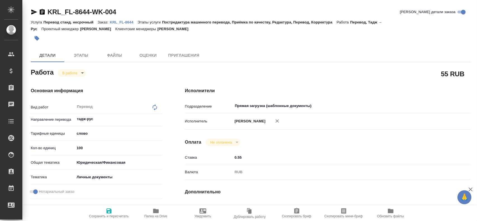
type textarea "x"
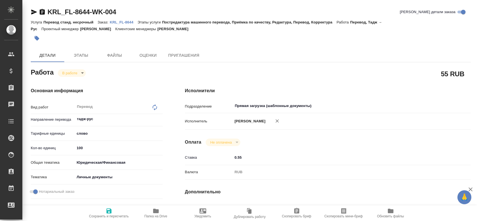
type textarea "x"
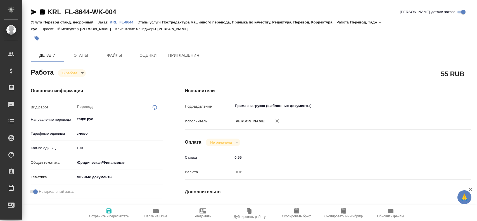
click at [78, 150] on input "100" at bounding box center [119, 148] width 88 height 8
click at [78, 150] on input "100" at bounding box center [118, 148] width 87 height 8
type textarea "x"
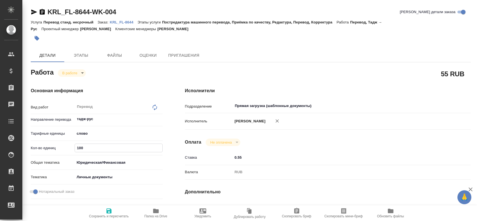
type textarea "x"
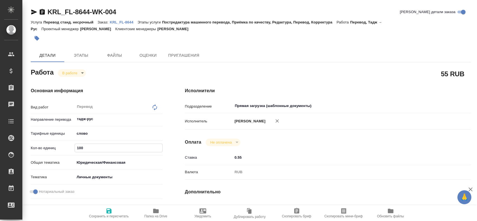
type textarea "x"
type input "1"
type textarea "x"
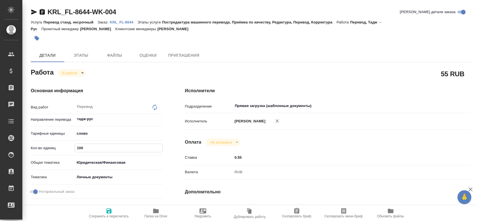
type textarea "x"
type input "12"
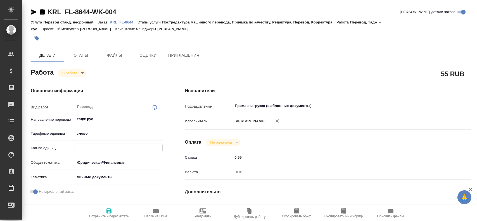
type textarea "x"
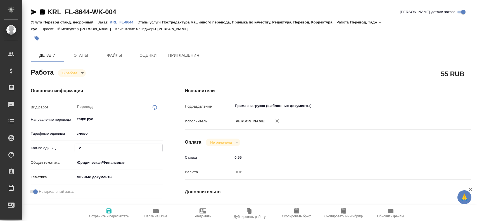
type input "125"
type textarea "x"
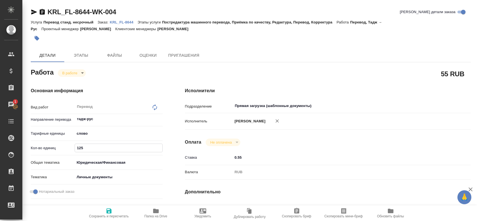
type input "125"
click at [110, 211] on icon "button" at bounding box center [109, 211] width 5 height 5
type textarea "x"
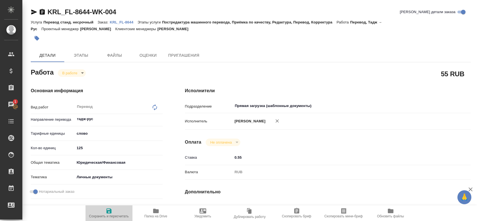
type textarea "x"
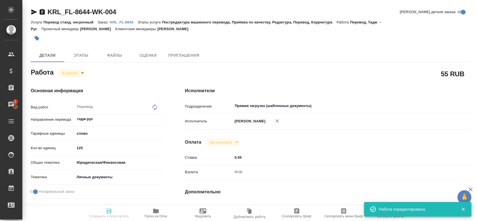
type textarea "x"
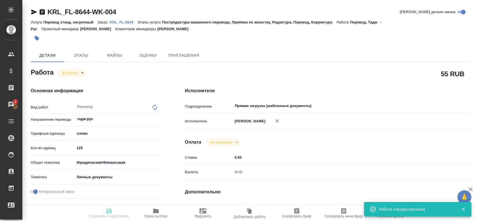
type input "inProgress"
type textarea "Перевод"
type textarea "x"
type input "тадж-рус"
type input "5a8b1489cc6b4906c91bfd90"
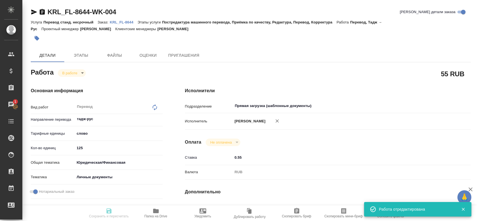
type input "125"
type input "yr-fn"
type input "5a8b8b956a9677013d343cfe"
checkbox input "true"
type input "[DATE] 16:22"
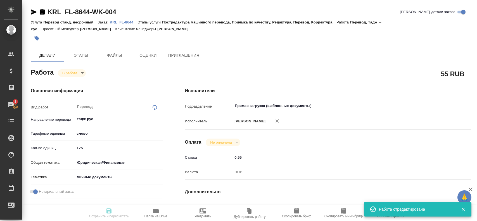
type input "[DATE] 16:24"
type input "[DATE] 10:00"
type input "Прямая загрузка (шаблонные документы)"
type input "notPayed"
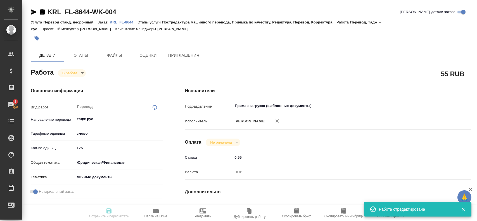
type input "0.55"
type input "RUB"
type input "[PERSON_NAME]"
type textarea "x"
type textarea "/Clients/FL_KRL/Orders/KRL_FL-8644/Translated/KRL_FL-8644-WK-004"
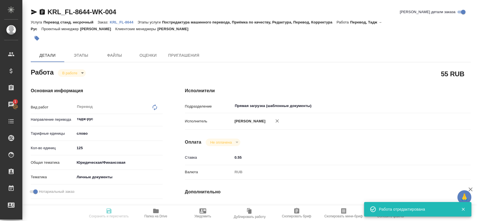
type textarea "x"
type input "KRL_FL-8644"
type input "Перевод станд. несрочный"
type input "Постредактура машинного перевода, Приёмка по качеству, Редактура, Перевод, Корр…"
type input "[PERSON_NAME]"
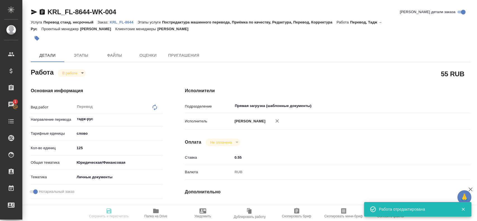
type input "/Clients/FL_KRL/Orders/KRL_FL-8644"
type textarea "x"
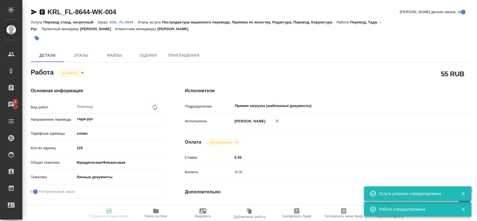
type textarea "x"
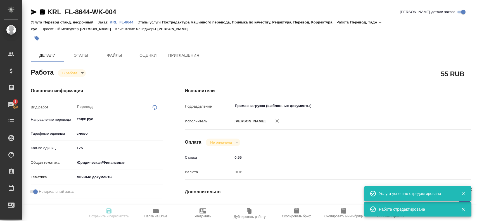
type textarea "x"
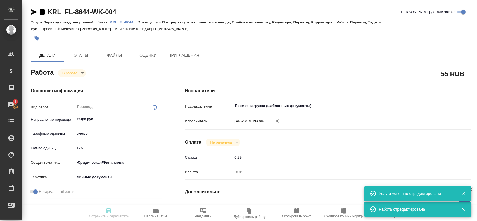
type textarea "x"
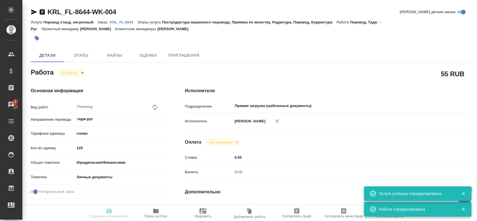
type textarea "x"
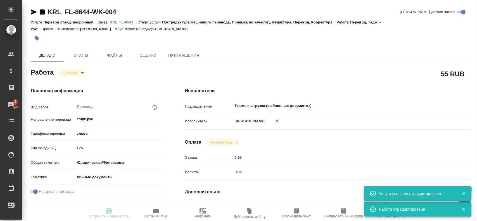
type textarea "x"
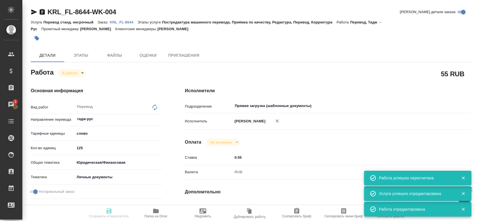
type input "inProgress"
type textarea "Перевод"
type textarea "x"
type input "тадж-рус"
type input "5a8b1489cc6b4906c91bfd90"
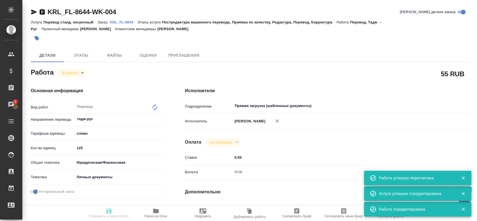
type input "125"
type input "yr-fn"
type input "5a8b8b956a9677013d343cfe"
checkbox input "true"
type input "[DATE] 16:22"
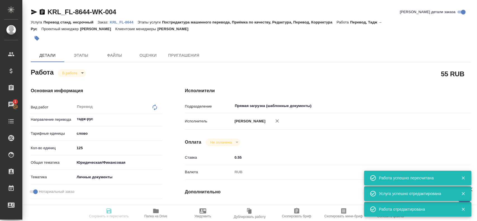
type input "[DATE] 16:24"
type input "[DATE] 10:00"
type input "Прямая загрузка (шаблонные документы)"
type input "notPayed"
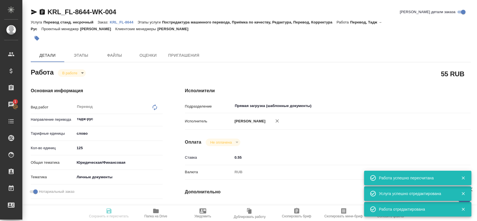
type input "0.55"
type input "RUB"
type input "[PERSON_NAME]"
type textarea "x"
type textarea "/Clients/FL_KRL/Orders/KRL_FL-8644/Translated/KRL_FL-8644-WK-004"
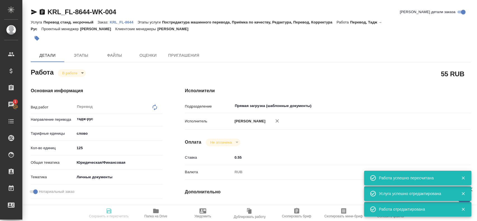
type textarea "x"
type input "KRL_FL-8644"
type input "Перевод станд. несрочный"
type input "Постредактура машинного перевода, Приёмка по качеству, Редактура, Перевод, Корр…"
type input "[PERSON_NAME]"
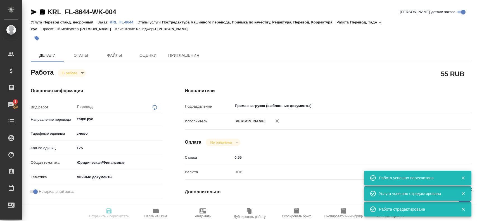
type input "/Clients/FL_KRL/Orders/KRL_FL-8644"
type textarea "x"
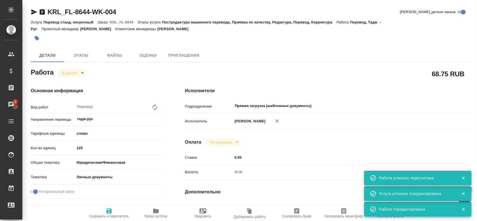
type textarea "x"
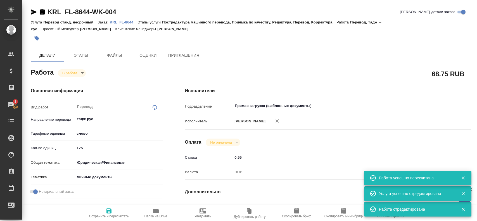
type textarea "x"
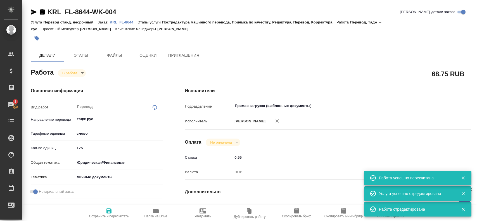
type textarea "x"
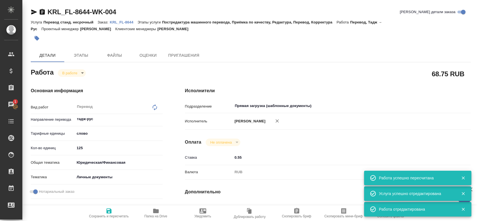
type textarea "x"
click at [76, 75] on body "🙏 .cls-1 fill:#fff; AWATERA [PERSON_NAME] Спецификации Заказы 1 Чаты Todo Проек…" at bounding box center [238, 110] width 477 height 221
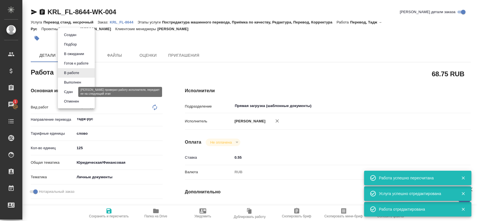
type textarea "x"
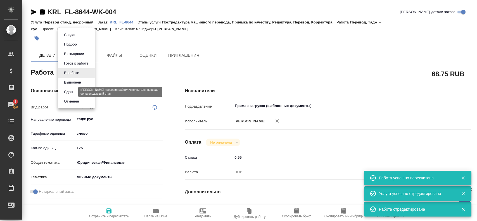
click at [73, 90] on button "Сдан" at bounding box center [68, 92] width 12 height 6
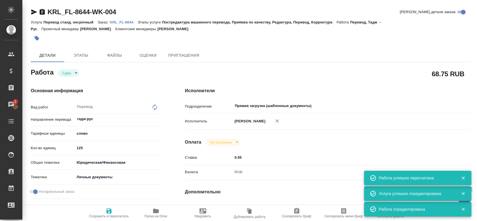
type textarea "x"
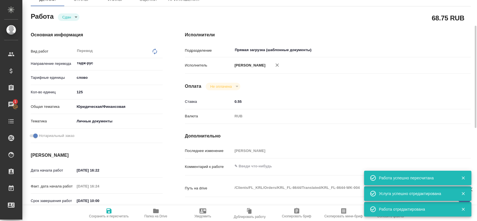
scroll to position [28, 0]
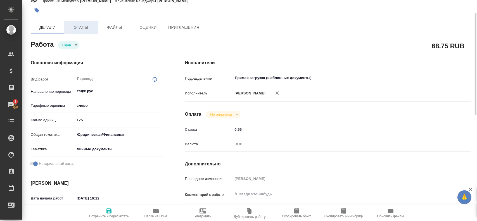
click at [74, 33] on button "Этапы" at bounding box center [81, 27] width 34 height 13
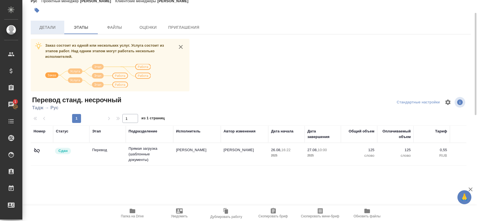
click at [54, 34] on button "Детали" at bounding box center [48, 27] width 34 height 13
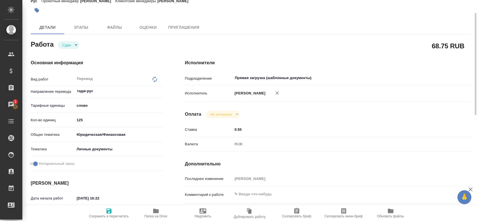
type textarea "x"
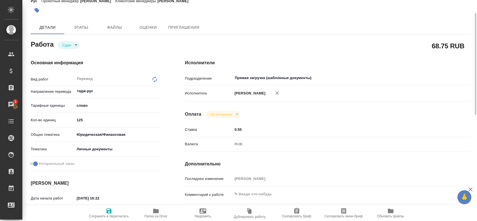
type textarea "x"
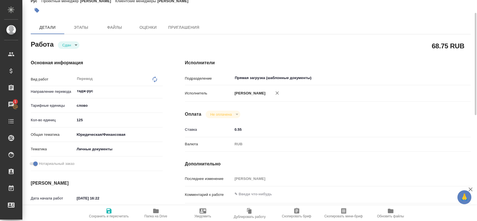
type textarea "x"
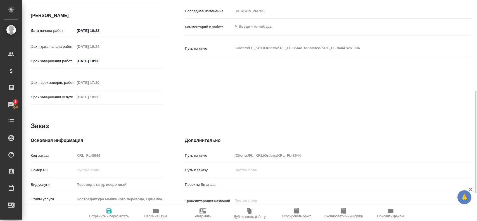
type textarea "x"
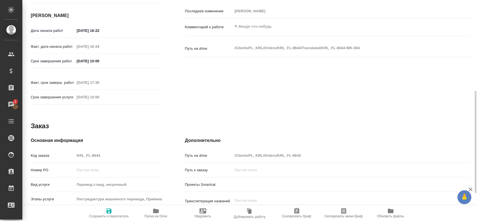
scroll to position [256, 0]
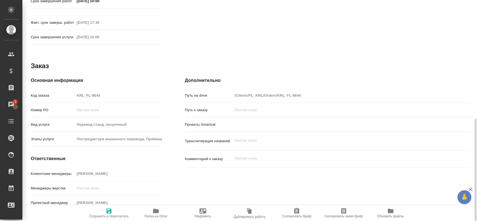
type textarea "x"
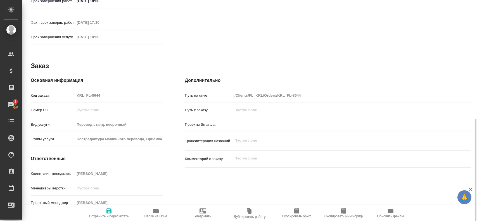
click at [69, 92] on div "Код заказа KRL_FL-8644" at bounding box center [97, 96] width 132 height 10
type textarea "x"
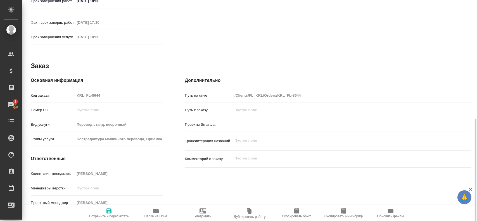
type textarea "x"
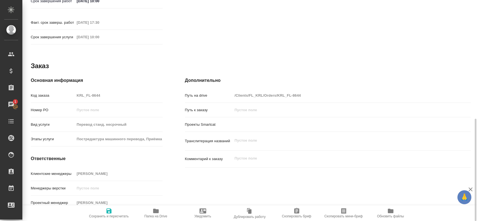
type textarea "x"
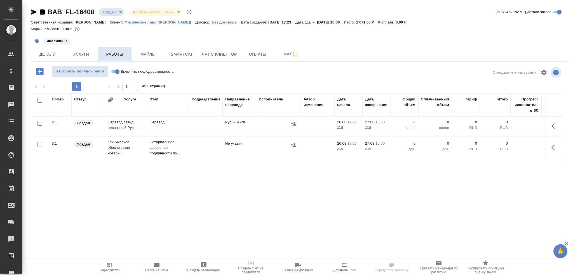
click at [121, 55] on span "Работы" at bounding box center [114, 54] width 27 height 7
click at [172, 129] on td "Перевод" at bounding box center [168, 127] width 42 height 20
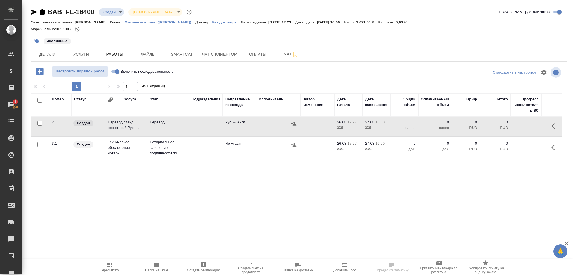
click at [172, 129] on td "Перевод" at bounding box center [168, 127] width 42 height 20
click at [157, 264] on icon "button" at bounding box center [157, 265] width 6 height 4
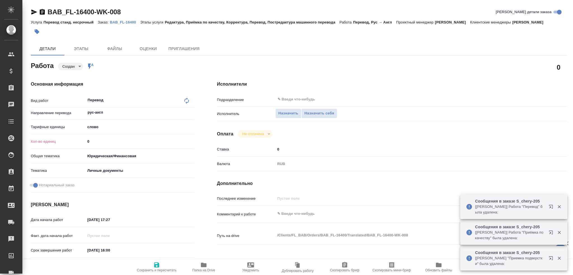
type textarea "x"
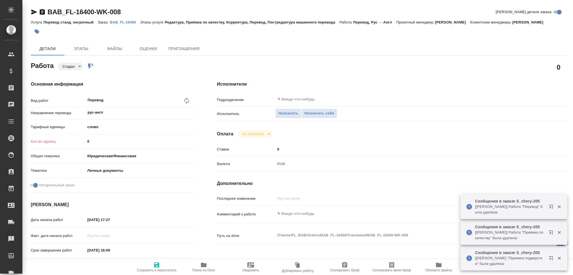
type textarea "x"
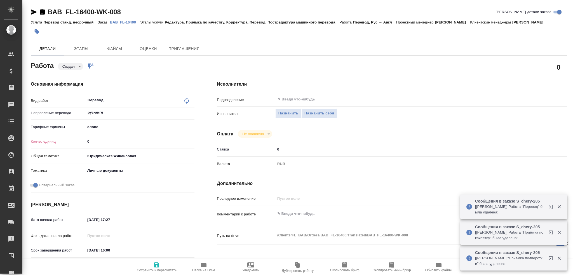
type textarea "x"
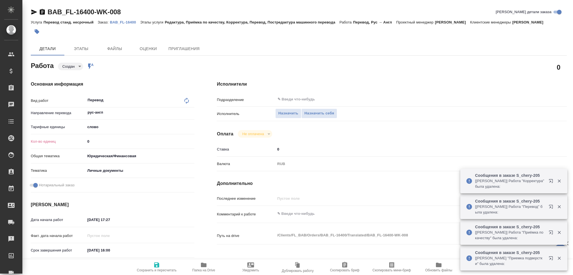
type textarea "x"
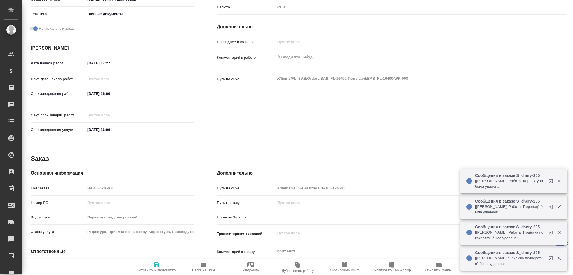
type textarea "x"
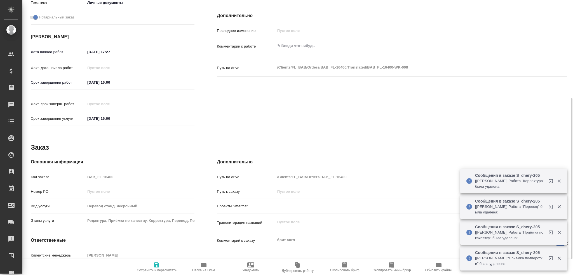
scroll to position [196, 0]
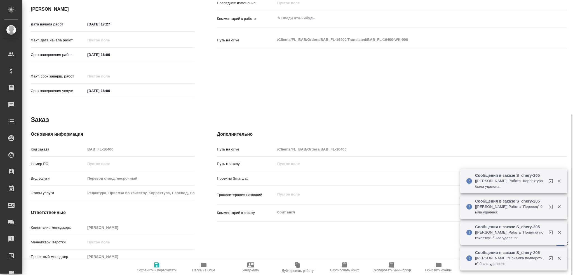
type textarea "x"
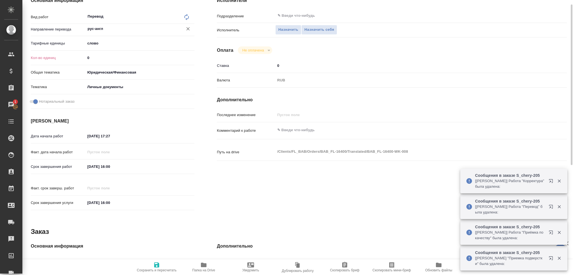
scroll to position [56, 0]
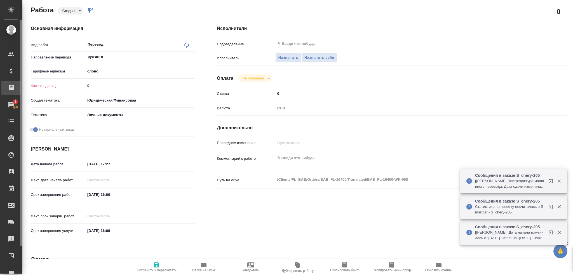
type textarea "x"
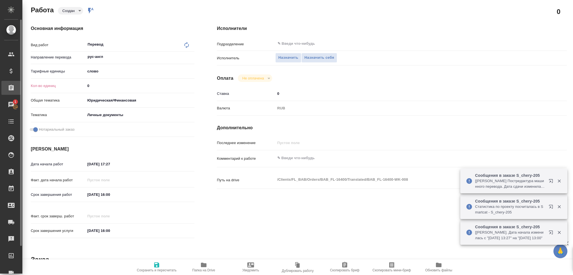
type textarea "x"
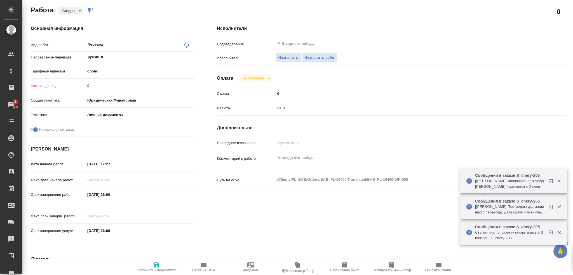
type textarea "x"
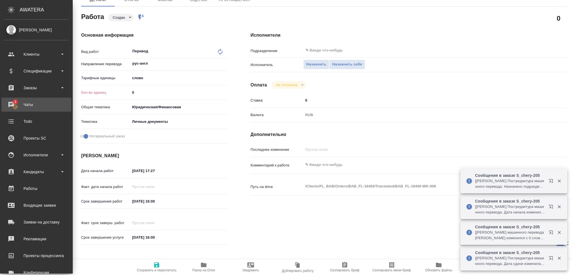
type textarea "x"
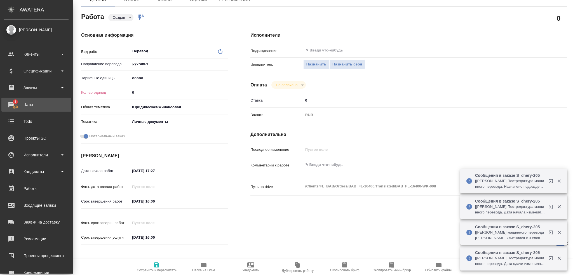
click at [12, 104] on div "Чаты" at bounding box center [36, 104] width 64 height 8
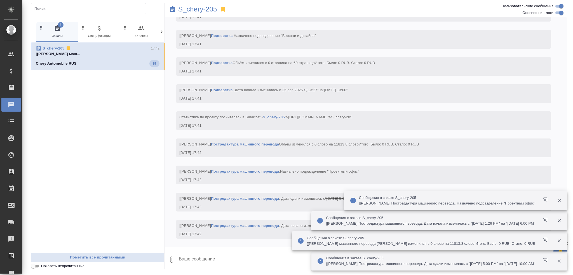
scroll to position [2579, 0]
click at [68, 47] on icon at bounding box center [68, 48] width 3 height 4
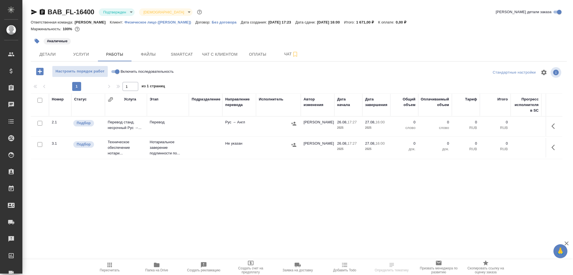
click at [198, 126] on td at bounding box center [206, 127] width 34 height 20
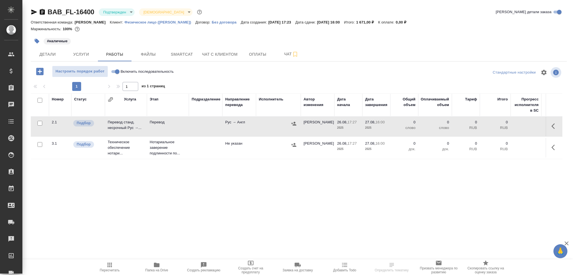
click at [198, 126] on td at bounding box center [206, 127] width 34 height 20
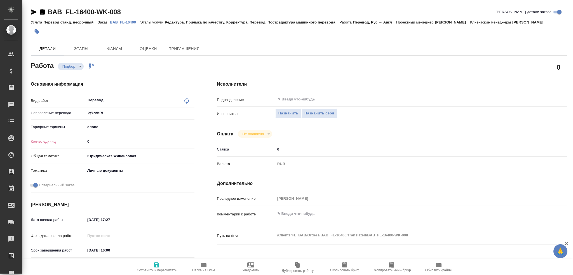
type textarea "x"
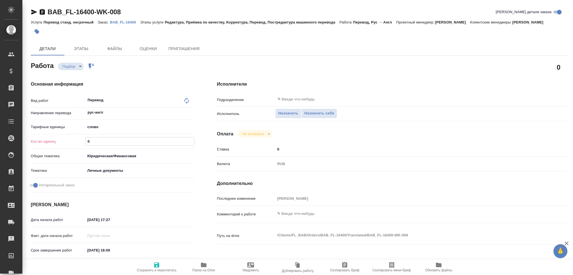
drag, startPoint x: 98, startPoint y: 142, endPoint x: 62, endPoint y: 143, distance: 36.1
click at [62, 143] on div "Кол-во единиц 0" at bounding box center [113, 141] width 164 height 10
type textarea "x"
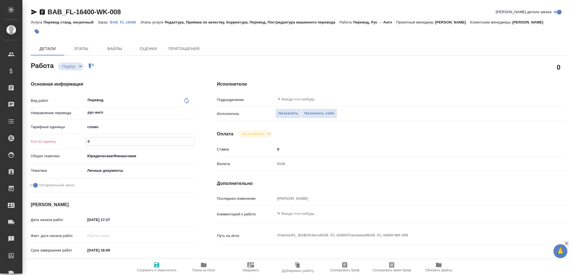
type textarea "x"
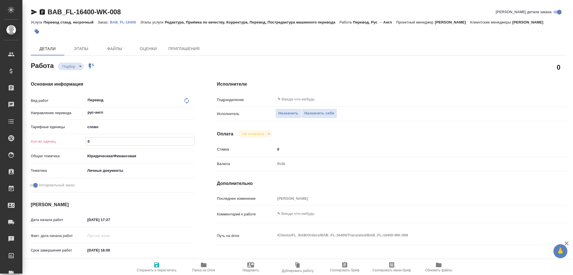
type textarea "x"
type input "1"
type textarea "x"
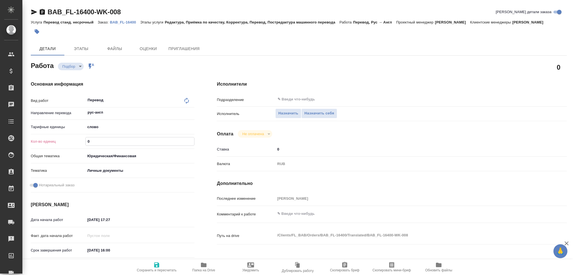
type textarea "x"
type input "13"
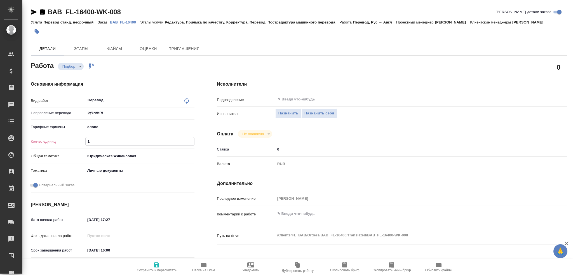
type textarea "x"
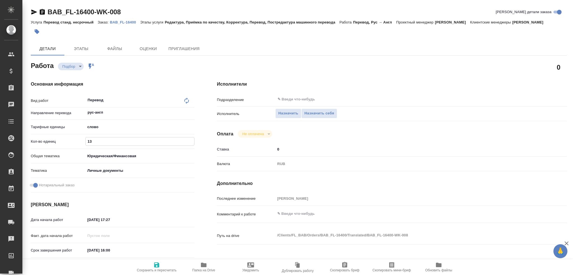
type input "130"
type textarea "x"
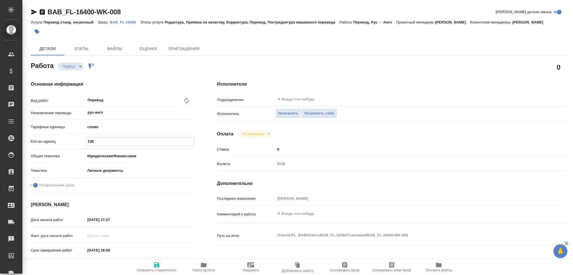
type input "130"
click at [144, 263] on span "Сохранить и пересчитать" at bounding box center [156, 267] width 40 height 11
type textarea "x"
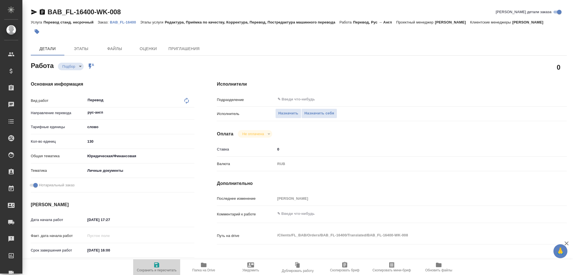
type textarea "x"
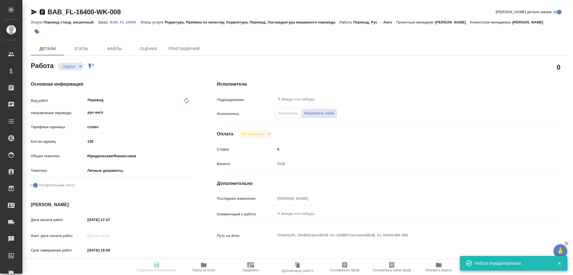
type textarea "x"
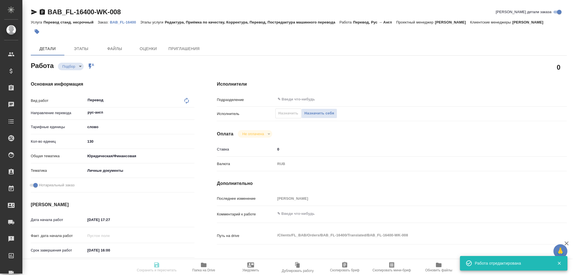
type input "recruiting"
type textarea "Перевод"
type textarea "x"
type input "рус-англ"
type input "5a8b1489cc6b4906c91bfd90"
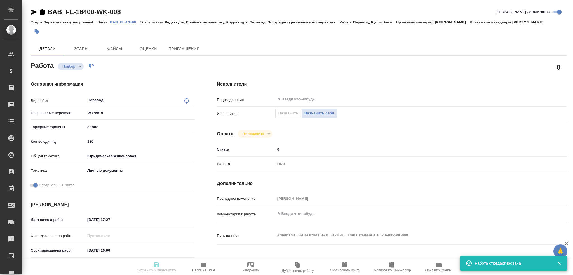
type input "130"
type input "yr-fn"
type input "5a8b8b956a9677013d343cfe"
checkbox input "true"
type input "[DATE] 17:27"
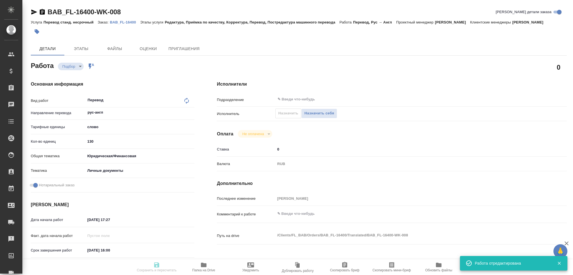
type input "[DATE] 16:00"
type input "notPayed"
type input "0"
type input "RUB"
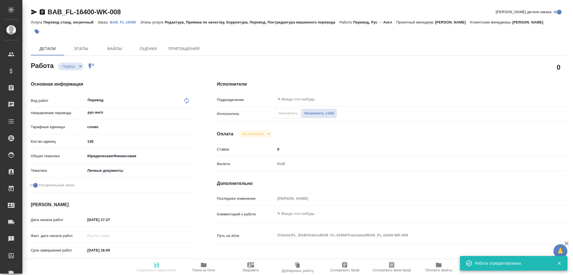
type input "[PERSON_NAME]"
type textarea "x"
type textarea "/Clients/FL_BAB/Orders/BAB_FL-16400/Translated/BAB_FL-16400-WK-008"
type textarea "x"
type input "BAB_FL-16400"
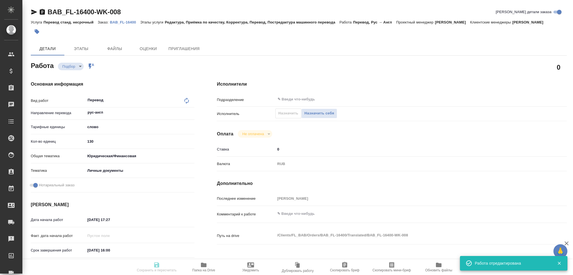
type input "Перевод станд. несрочный"
type input "Редактура, Приёмка по качеству, Корректура, Перевод, Постредактура машинного пе…"
type input "[PERSON_NAME]"
type input "/Clients/FL_BAB/Orders/BAB_FL-16400"
type textarea "x"
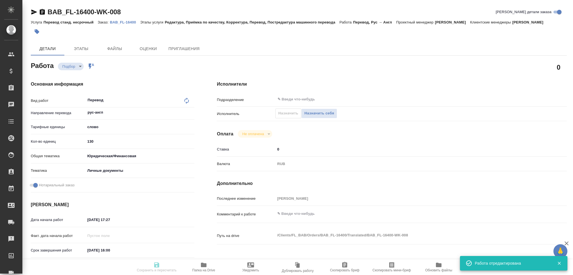
type textarea "брит англ"
type textarea "x"
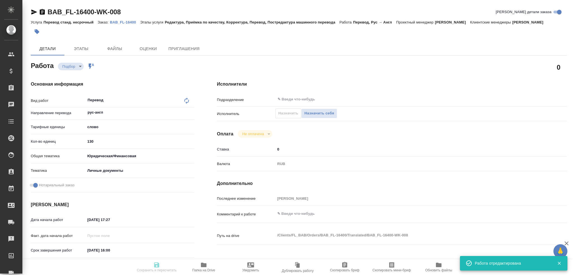
type textarea "x"
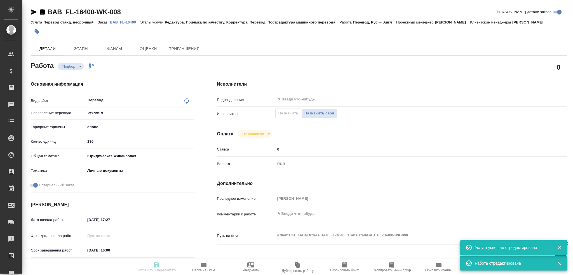
type textarea "x"
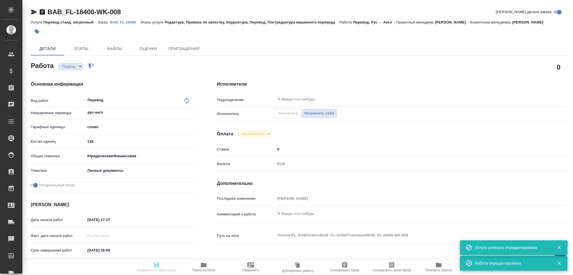
type textarea "x"
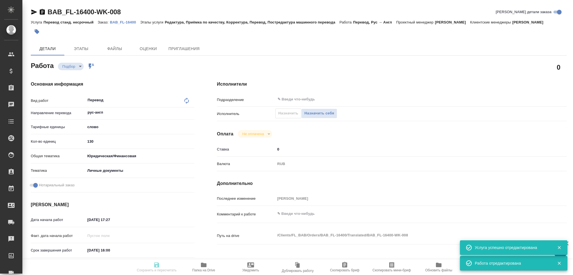
type textarea "x"
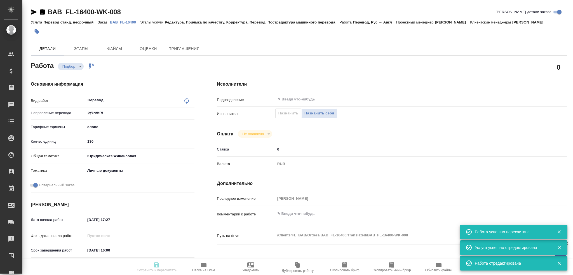
type input "recruiting"
type textarea "Перевод"
type textarea "x"
type input "рус-англ"
type input "5a8b1489cc6b4906c91bfd90"
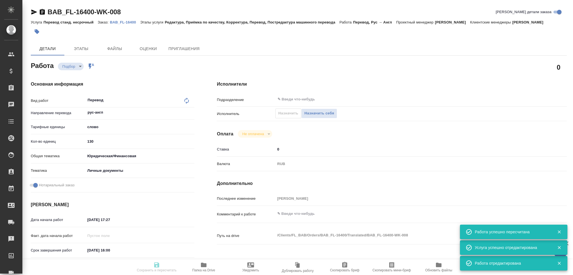
type input "130"
type input "yr-fn"
type input "5a8b8b956a9677013d343cfe"
checkbox input "true"
type input "26.08.2025 17:27"
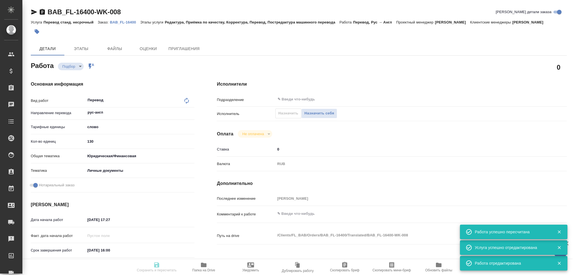
type input "27.08.2025 16:00"
type input "notPayed"
type input "0"
type input "RUB"
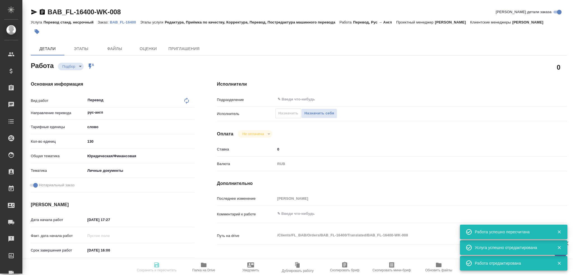
type input "[PERSON_NAME]"
type textarea "x"
type textarea "/Clients/FL_BAB/Orders/BAB_FL-16400/Translated/BAB_FL-16400-WK-008"
type textarea "x"
type input "BAB_FL-16400"
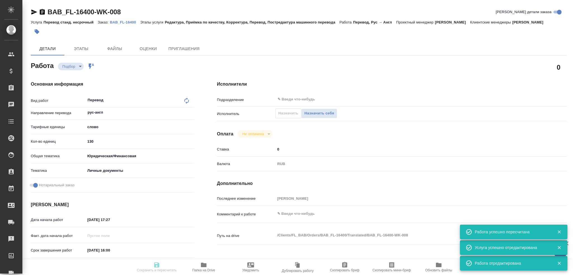
type input "Перевод станд. несрочный"
type input "Редактура, Приёмка по качеству, Корректура, Перевод, Постредактура машинного пе…"
type input "[PERSON_NAME]"
type input "/Clients/FL_BAB/Orders/BAB_FL-16400"
type textarea "x"
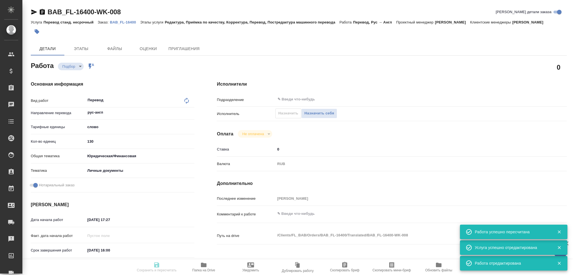
type textarea "брит англ"
type textarea "x"
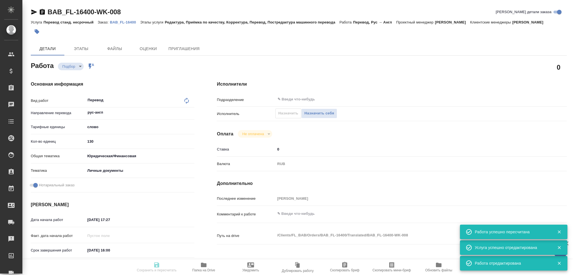
type textarea "x"
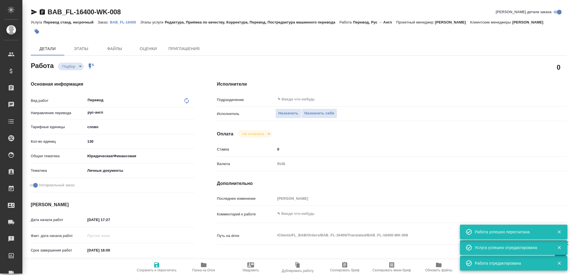
type textarea "x"
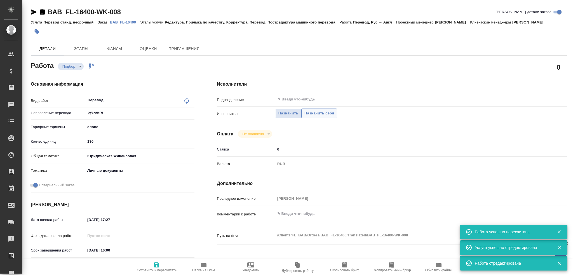
type textarea "x"
click at [316, 113] on span "Назначить себя" at bounding box center [319, 113] width 30 height 6
type textarea "x"
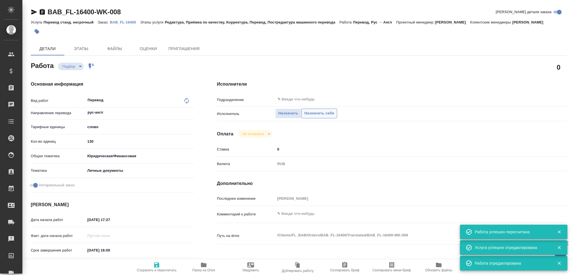
type textarea "x"
click at [316, 113] on span "Назначить себя" at bounding box center [319, 113] width 30 height 6
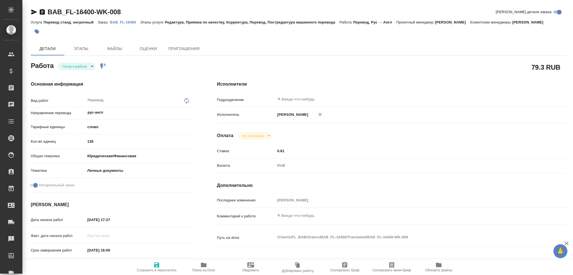
type textarea "x"
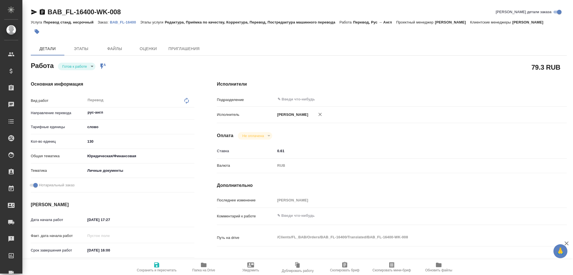
type textarea "x"
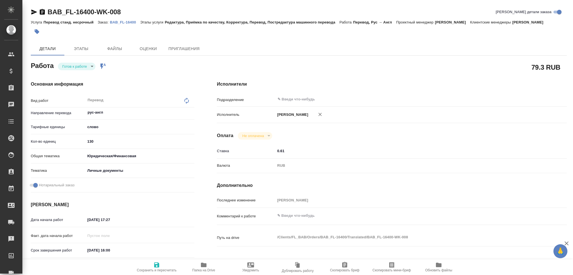
type textarea "x"
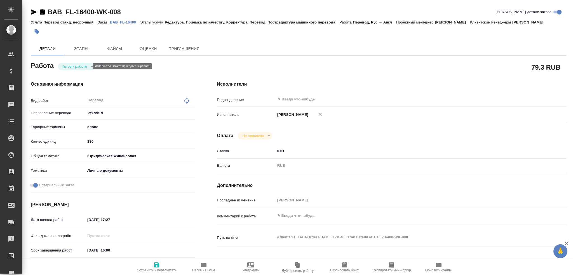
click at [70, 65] on body "🙏 .cls-1 fill:#fff; AWATERA Gusev Alexandr Клиенты Спецификации Заказы Чаты Tod…" at bounding box center [286, 137] width 573 height 275
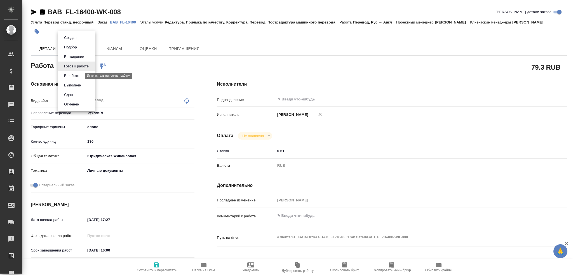
type textarea "x"
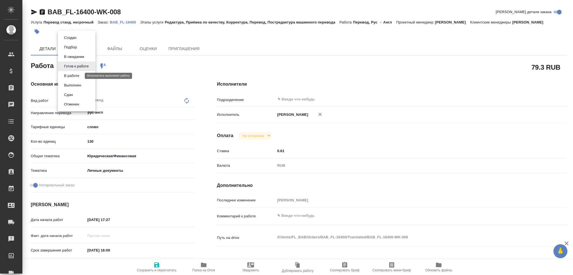
click at [68, 75] on button "В работе" at bounding box center [71, 76] width 18 height 6
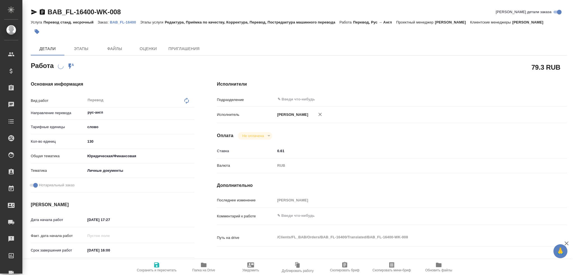
type textarea "x"
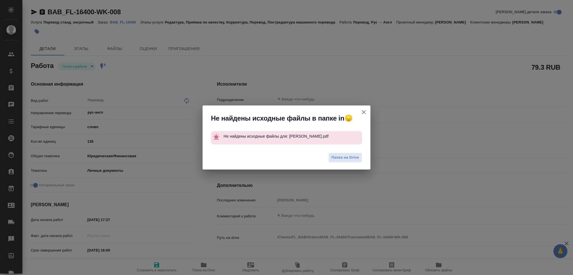
type textarea "x"
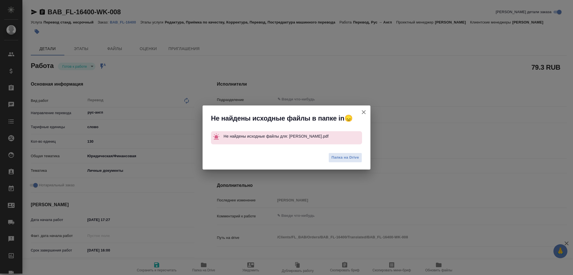
type textarea "x"
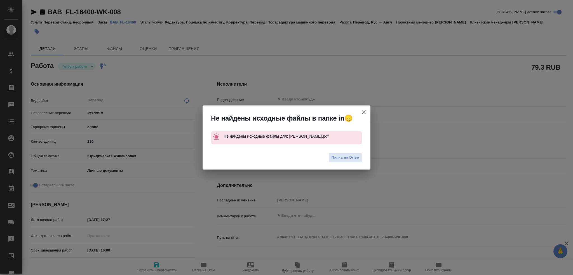
type textarea "x"
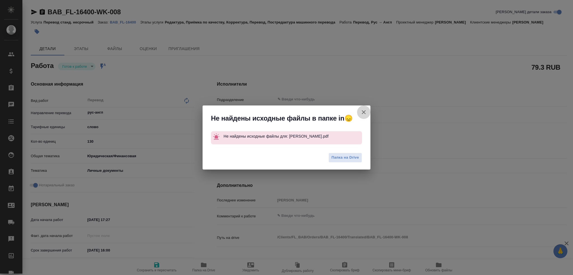
click at [361, 111] on icon "button" at bounding box center [363, 112] width 7 height 7
type textarea "x"
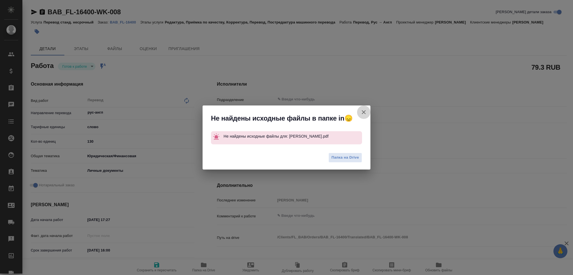
type textarea "x"
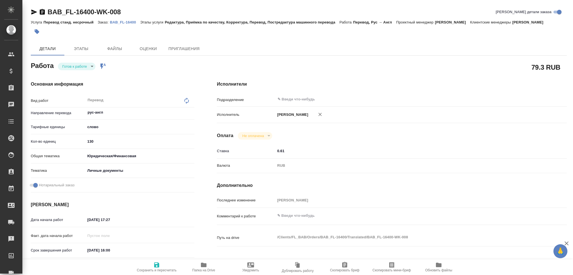
click at [121, 22] on p "BAB_FL-16400" at bounding box center [125, 22] width 30 height 4
type textarea "x"
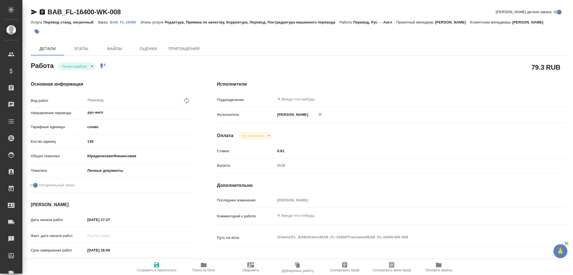
type textarea "x"
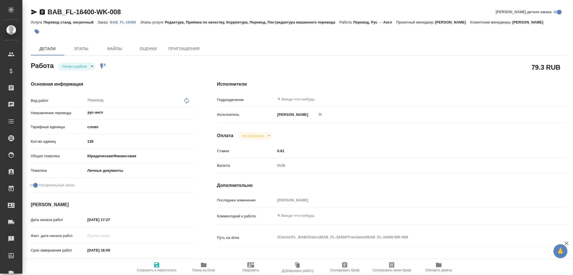
type textarea "x"
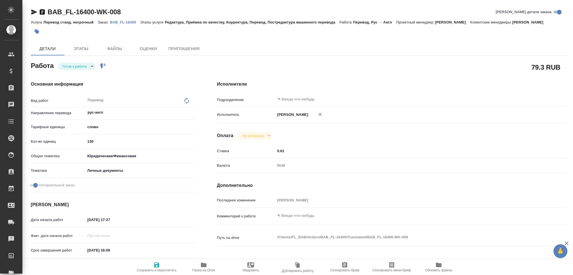
type textarea "x"
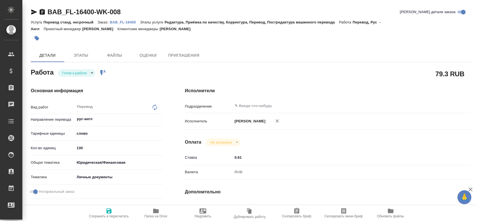
type textarea "x"
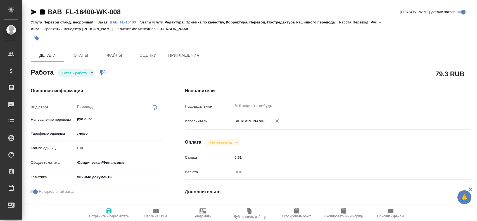
type textarea "x"
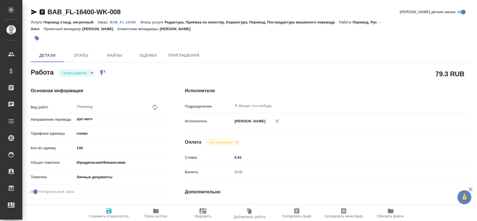
type textarea "x"
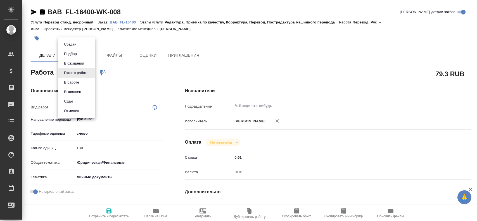
click at [80, 75] on body "🙏 .cls-1 fill:#fff; AWATERA Gusev Alexandr Клиенты Спецификации Заказы 0 Чаты T…" at bounding box center [238, 110] width 477 height 221
click at [77, 81] on button "В работе" at bounding box center [71, 82] width 18 height 6
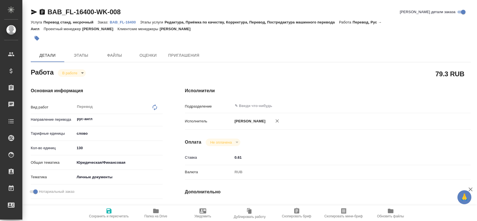
type textarea "x"
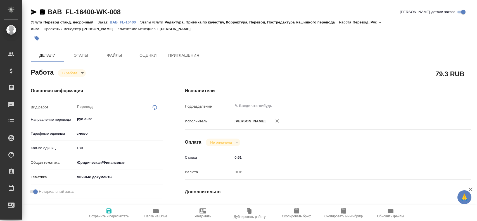
type textarea "x"
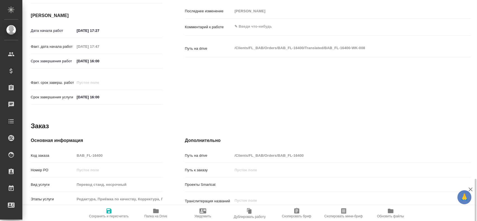
scroll to position [256, 0]
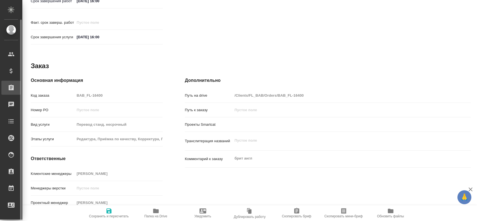
type textarea "x"
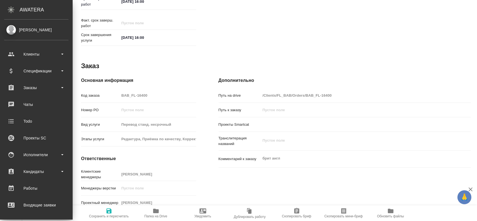
type textarea "x"
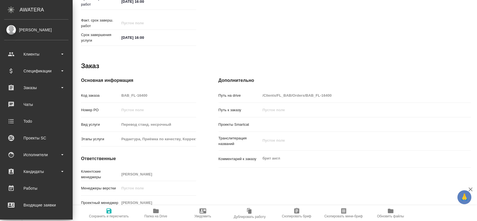
type textarea "x"
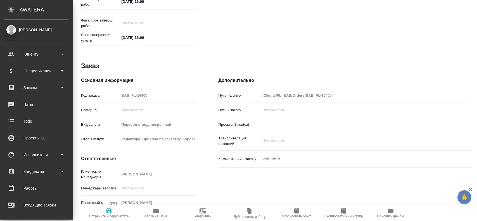
type textarea "x"
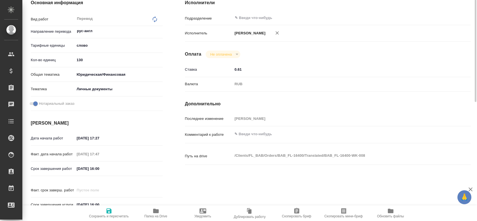
scroll to position [60, 0]
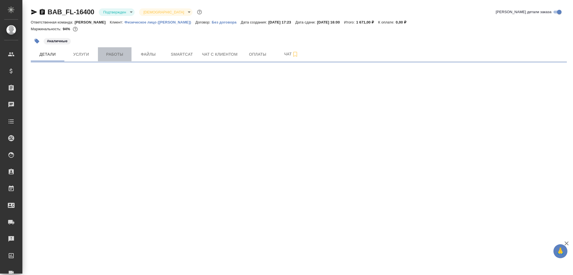
click at [109, 60] on button "Работы" at bounding box center [115, 54] width 34 height 14
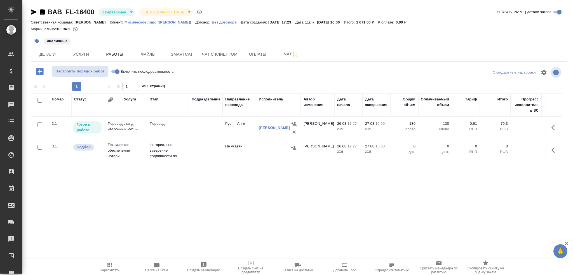
click at [117, 70] on input "Включить последовательность" at bounding box center [117, 71] width 20 height 7
checkbox input "true"
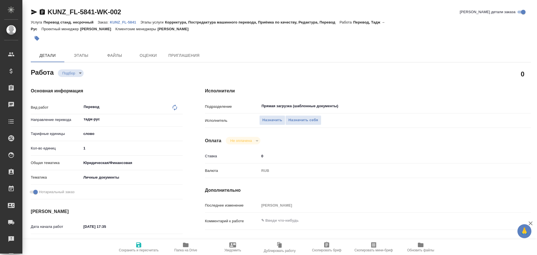
type textarea "x"
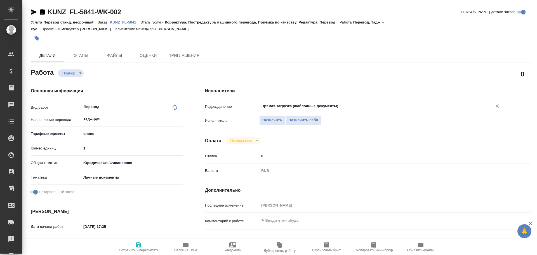
type textarea "x"
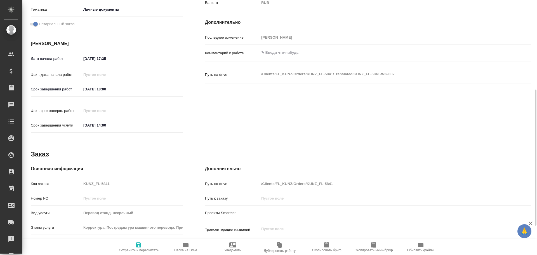
type textarea "x"
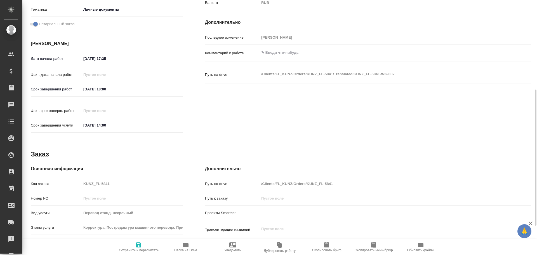
scroll to position [222, 0]
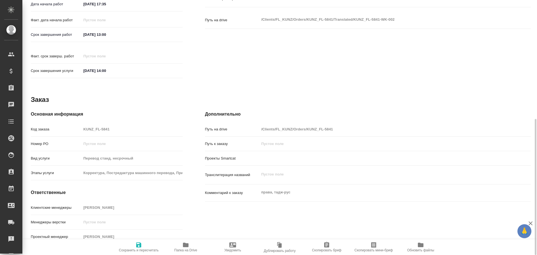
type textarea "x"
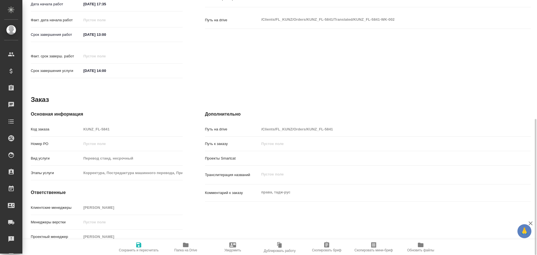
type textarea "x"
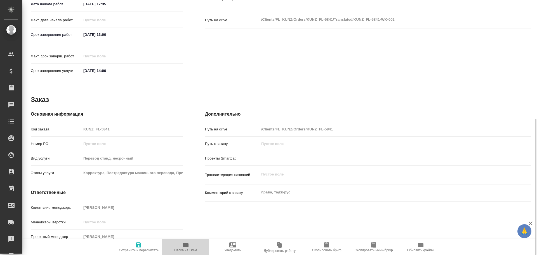
click at [188, 246] on icon "button" at bounding box center [186, 244] width 6 height 4
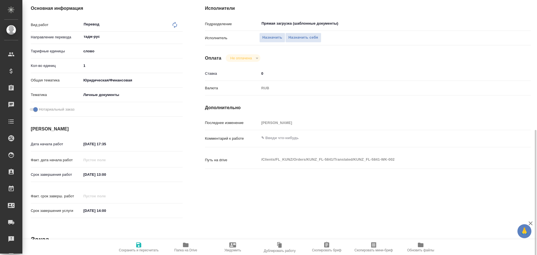
scroll to position [55, 0]
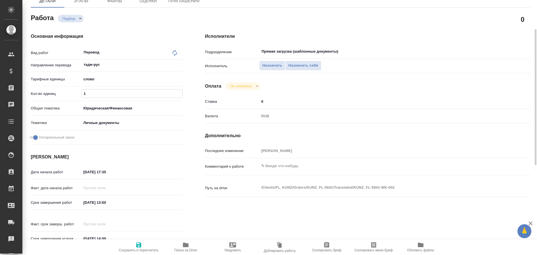
drag, startPoint x: 91, startPoint y: 90, endPoint x: 72, endPoint y: 92, distance: 19.1
click at [74, 92] on div "Кол-во единиц 1" at bounding box center [107, 94] width 152 height 10
type textarea "x"
type input "7"
type textarea "x"
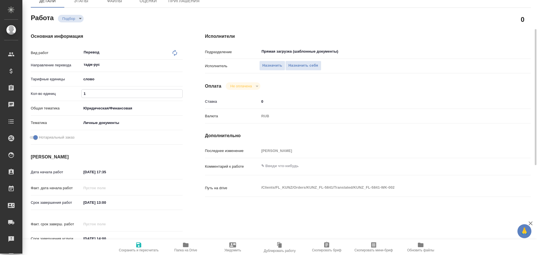
type textarea "x"
type input "75"
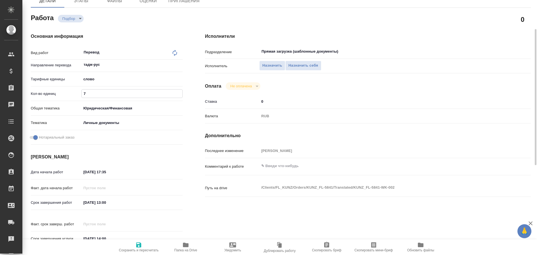
type textarea "x"
type input "75"
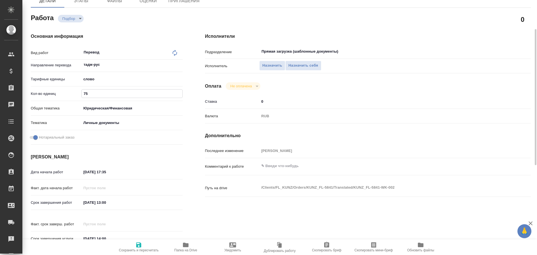
click at [138, 244] on icon "button" at bounding box center [138, 244] width 5 height 5
type textarea "x"
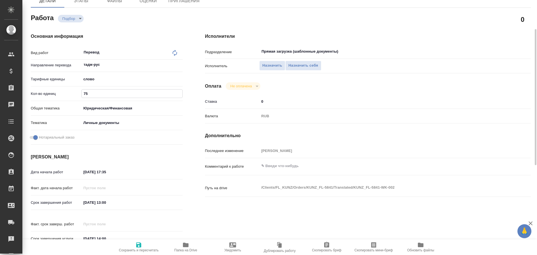
type textarea "x"
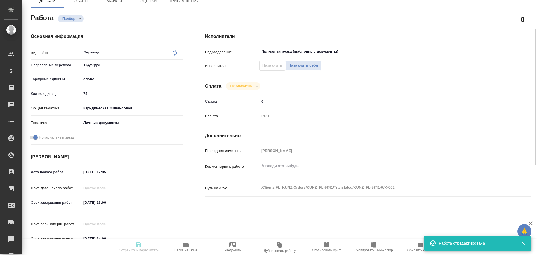
type input "recruiting"
type textarea "Перевод"
type textarea "x"
type input "тадж-рус"
type input "5a8b1489cc6b4906c91bfd90"
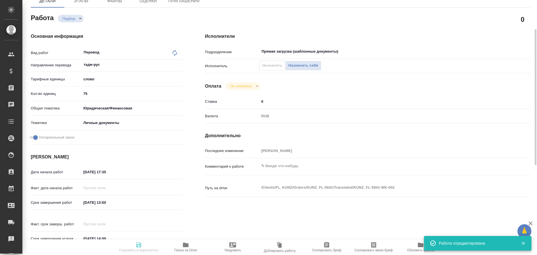
type input "75"
type input "yr-fn"
type input "5a8b8b956a9677013d343cfe"
checkbox input "true"
type input "[DATE] 17:35"
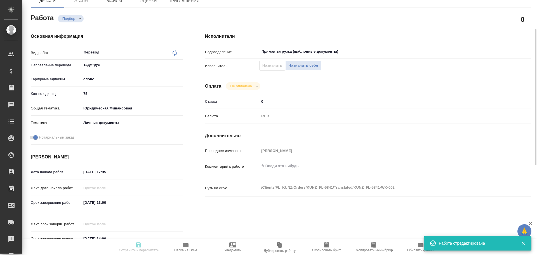
type input "[DATE] 13:00"
type input "[DATE] 14:00"
type input "Прямая загрузка (шаблонные документы)"
type input "notPayed"
type input "0"
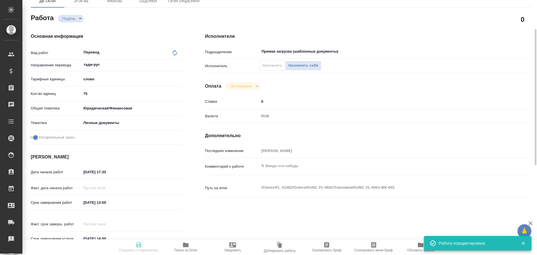
type input "RUB"
type input "[PERSON_NAME]"
type textarea "x"
type textarea "/Clients/FL_KUNZ/Orders/KUNZ_FL-5841/Translated/KUNZ_FL-5841-WK-002"
type textarea "x"
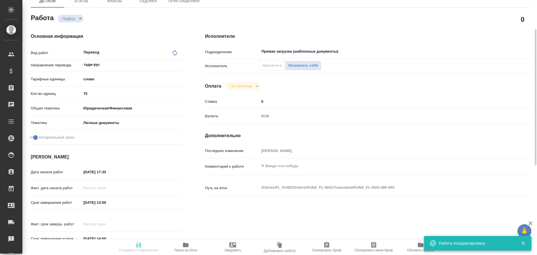
type input "KUNZ_FL-5841"
type input "Перевод станд. несрочный"
type input "Корректура, Постредактура машинного перевода, Приёмка по качеству, Редактура, П…"
type input "[PERSON_NAME]"
type input "/Clients/FL_KUNZ/Orders/KUNZ_FL-5841"
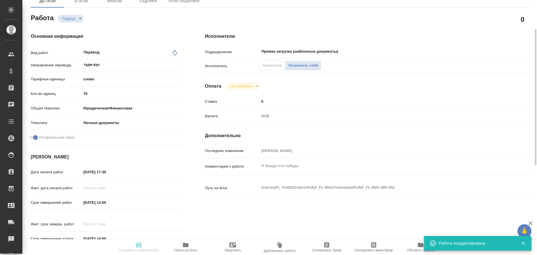
type textarea "x"
type textarea "права, тадж-рус"
type textarea "x"
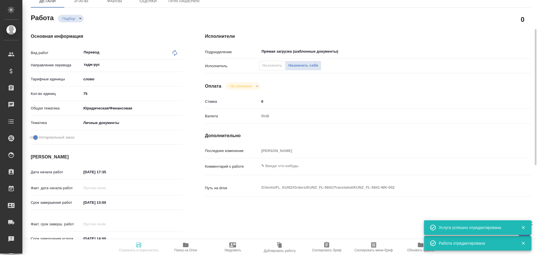
type textarea "x"
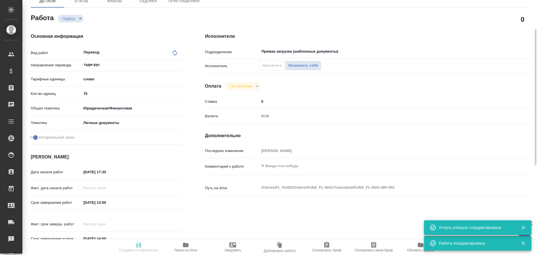
type textarea "x"
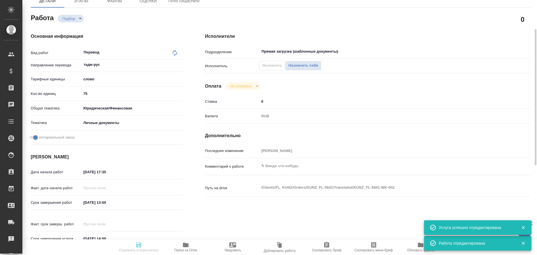
type textarea "x"
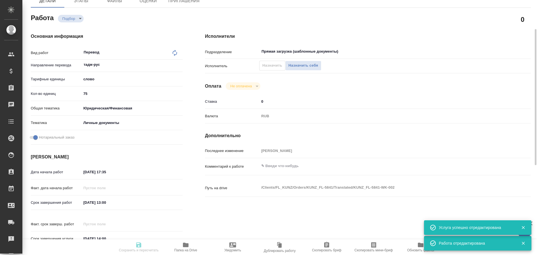
type textarea "x"
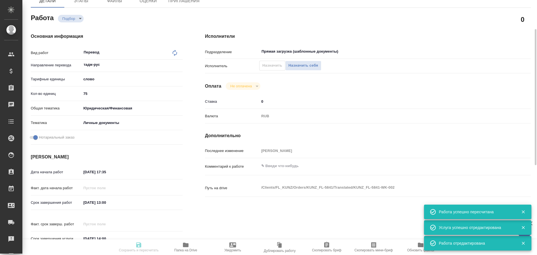
type input "recruiting"
type textarea "Перевод"
type textarea "x"
type input "тадж-рус"
type input "5a8b1489cc6b4906c91bfd90"
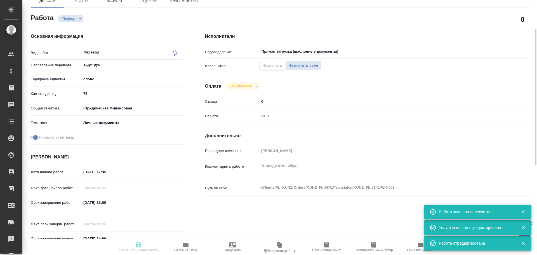
type input "75"
type input "yr-fn"
type input "5a8b8b956a9677013d343cfe"
checkbox input "true"
type input "[DATE] 17:35"
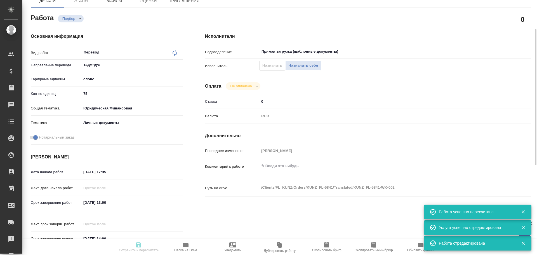
type input "[DATE] 13:00"
type input "[DATE] 14:00"
type input "Прямая загрузка (шаблонные документы)"
type input "notPayed"
type input "0"
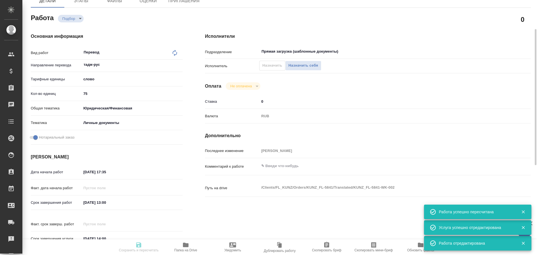
type input "RUB"
type input "[PERSON_NAME]"
type textarea "x"
type textarea "/Clients/FL_KUNZ/Orders/KUNZ_FL-5841/Translated/KUNZ_FL-5841-WK-002"
type textarea "x"
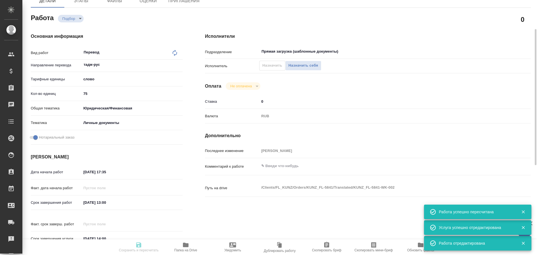
type input "KUNZ_FL-5841"
type input "Перевод станд. несрочный"
type input "Корректура, Постредактура машинного перевода, Приёмка по качеству, Редактура, П…"
type input "[PERSON_NAME]"
type input "/Clients/FL_KUNZ/Orders/KUNZ_FL-5841"
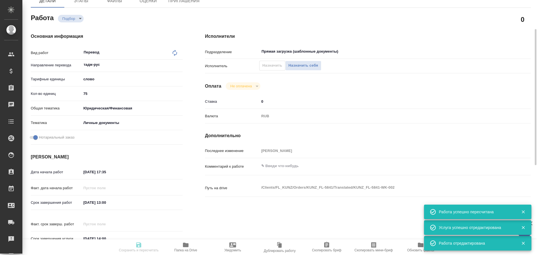
type textarea "x"
type textarea "права, тадж-рус"
type textarea "x"
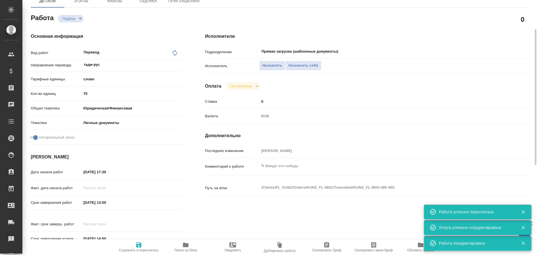
type textarea "x"
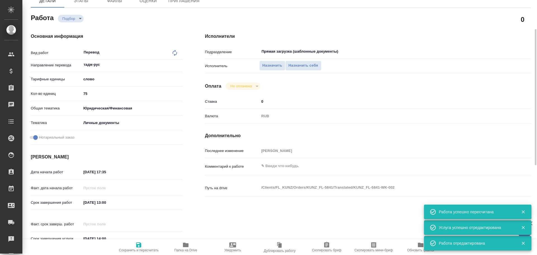
type textarea "x"
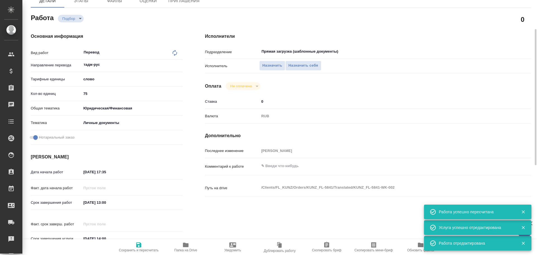
type textarea "x"
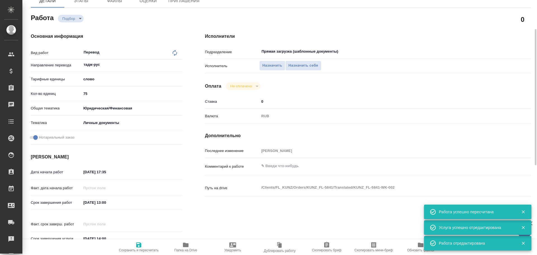
type textarea "x"
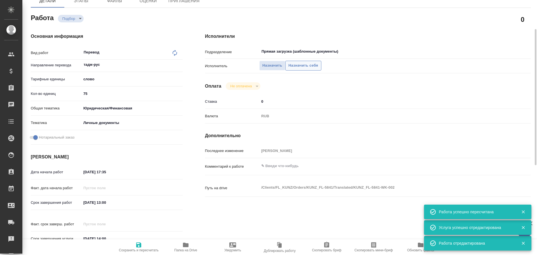
type textarea "x"
click at [293, 67] on span "Назначить себя" at bounding box center [303, 65] width 30 height 6
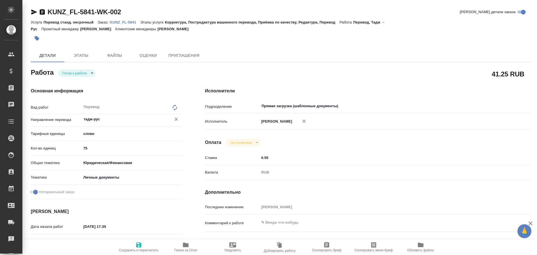
type textarea "x"
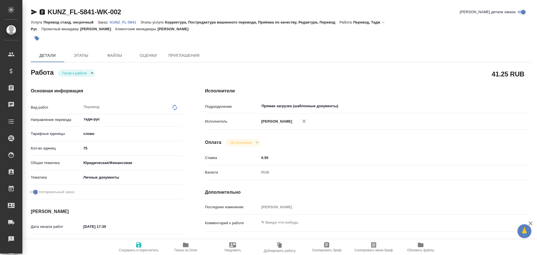
type textarea "x"
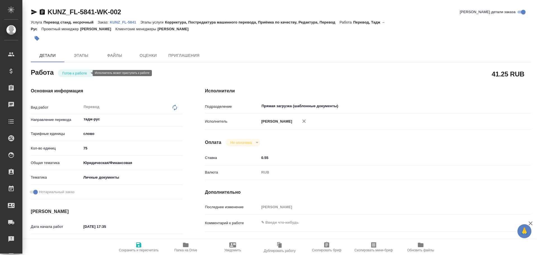
click at [80, 72] on body "🙏 .cls-1 fill:#fff; AWATERA Gusev Alexandr Клиенты Спецификации Заказы Чаты Tod…" at bounding box center [268, 127] width 537 height 255
type textarea "x"
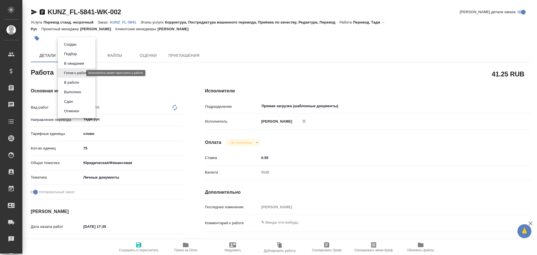
type textarea "x"
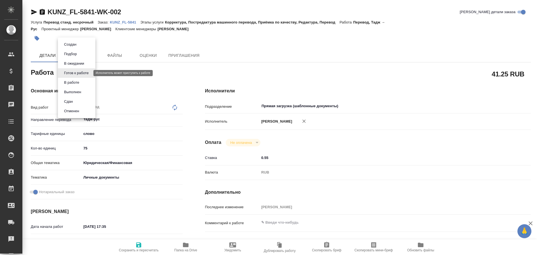
type textarea "x"
click at [75, 83] on button "В работе" at bounding box center [71, 82] width 18 height 6
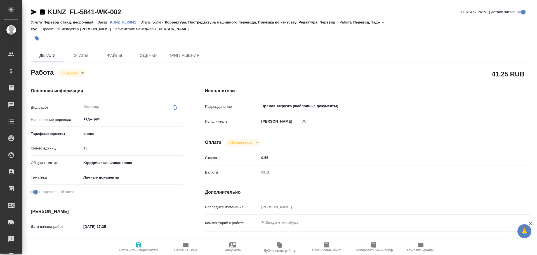
type textarea "x"
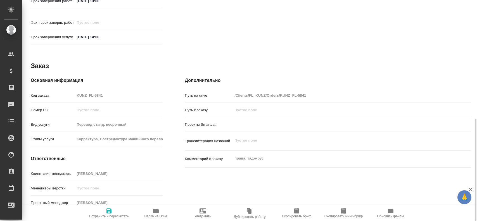
scroll to position [172, 0]
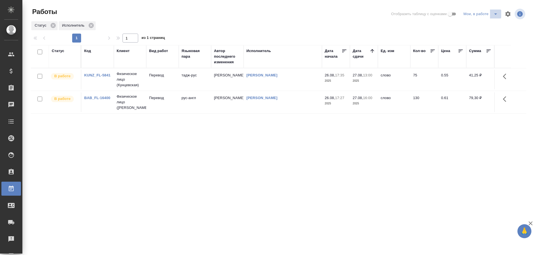
click at [493, 16] on icon "split button" at bounding box center [495, 14] width 7 height 7
click at [479, 25] on li "Стандартные настройки" at bounding box center [482, 25] width 54 height 9
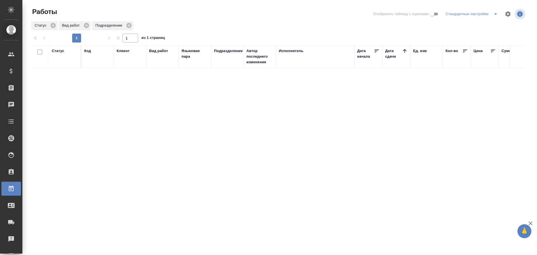
click at [56, 53] on div "Статус" at bounding box center [58, 51] width 13 height 6
click at [59, 79] on div "Подбор" at bounding box center [60, 75] width 16 height 15
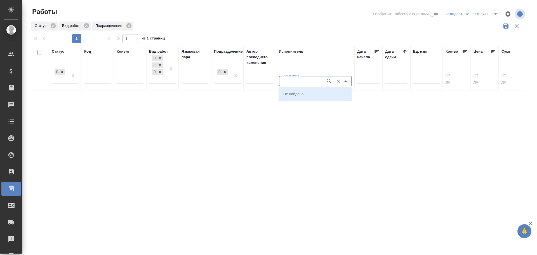
click at [294, 81] on input "Исполнитель" at bounding box center [302, 80] width 42 height 7
type input "[PERSON_NAME]"
click at [300, 112] on p "[PERSON_NAME]" at bounding box center [298, 114] width 30 height 6
type input "[PERSON_NAME]"
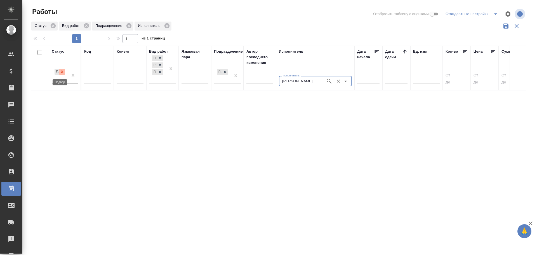
click at [64, 74] on div at bounding box center [62, 72] width 6 height 6
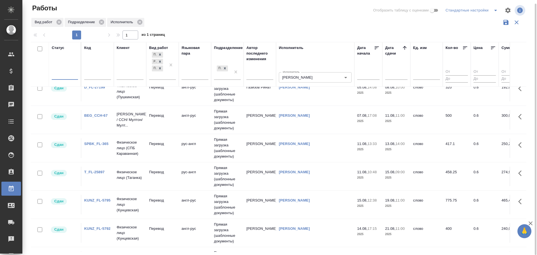
scroll to position [325, 0]
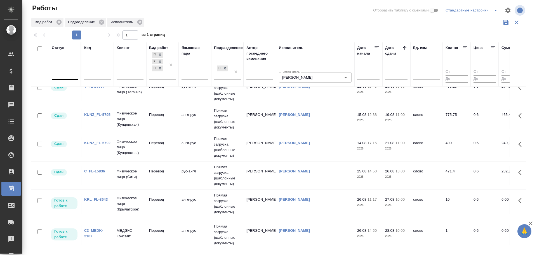
click at [109, 206] on td "KRL_FL-8643" at bounding box center [97, 204] width 32 height 20
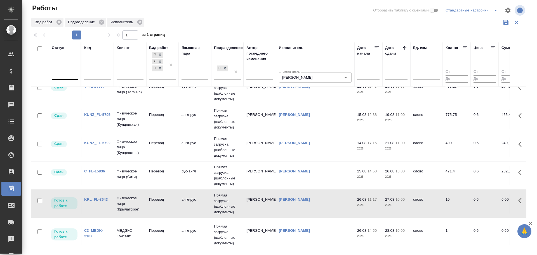
click at [109, 206] on td "KRL_FL-8643" at bounding box center [97, 204] width 32 height 20
click at [126, 229] on p "МЕДЭКС-Консалт" at bounding box center [130, 233] width 27 height 11
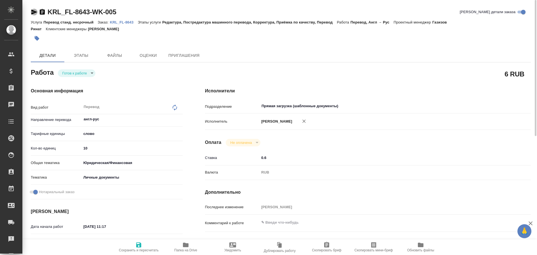
click at [33, 13] on icon "button" at bounding box center [34, 12] width 6 height 5
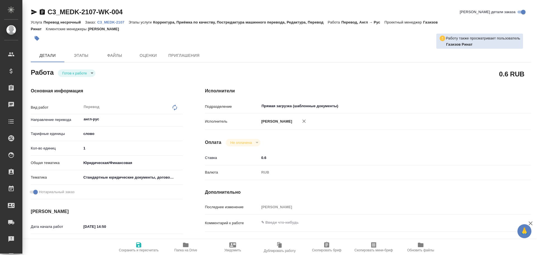
type textarea "x"
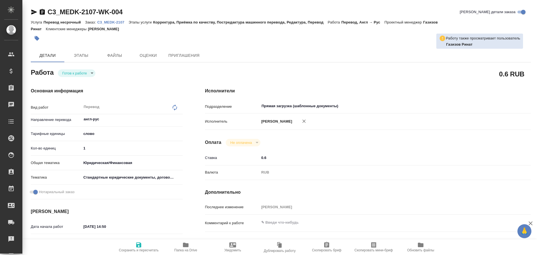
type textarea "x"
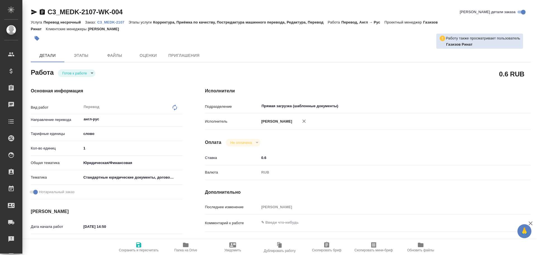
type textarea "x"
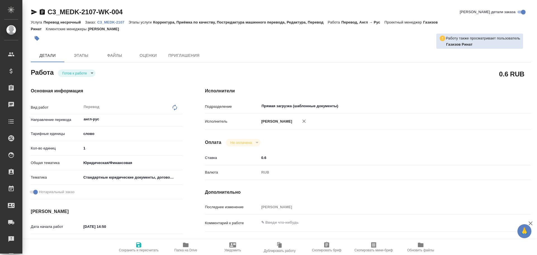
type textarea "x"
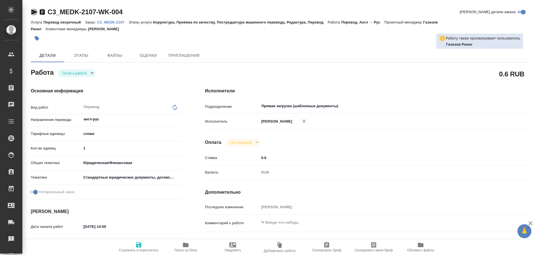
click at [31, 11] on icon "button" at bounding box center [34, 12] width 7 height 7
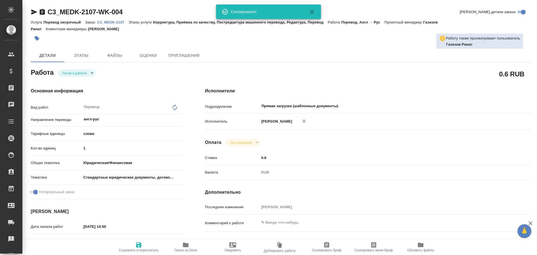
type textarea "x"
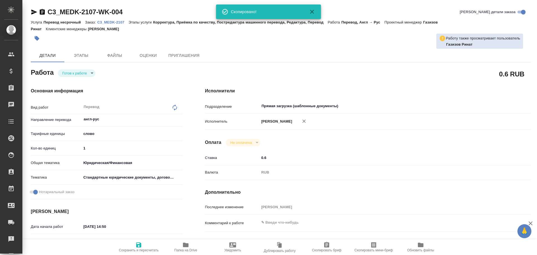
type textarea "x"
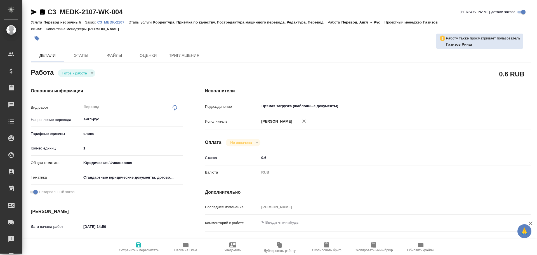
type textarea "x"
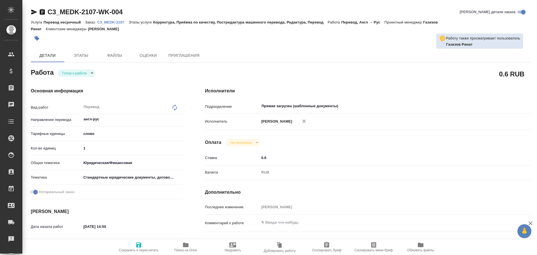
type textarea "x"
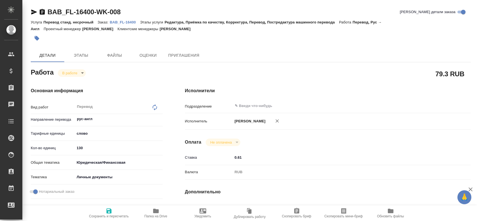
scroll to position [60, 0]
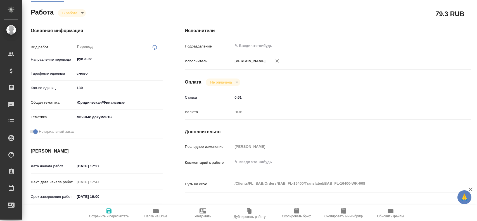
click at [156, 213] on icon "button" at bounding box center [156, 211] width 6 height 4
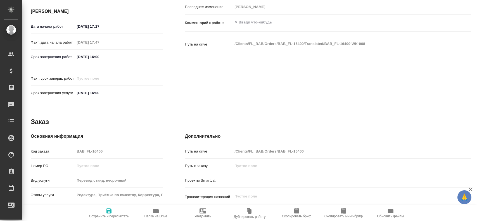
scroll to position [228, 0]
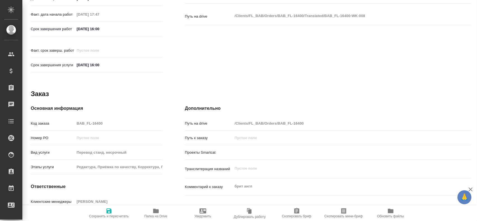
click at [65, 119] on div "Код заказа BAB_FL-16400" at bounding box center [97, 124] width 132 height 10
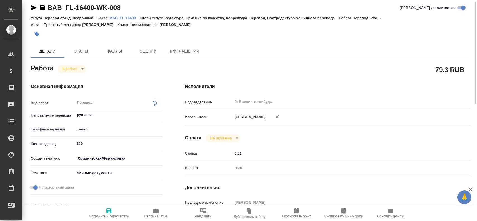
scroll to position [0, 0]
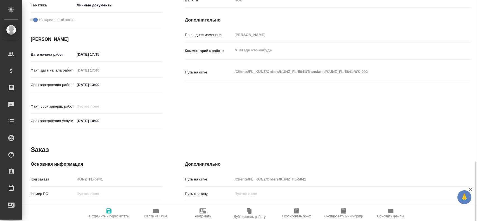
scroll to position [256, 0]
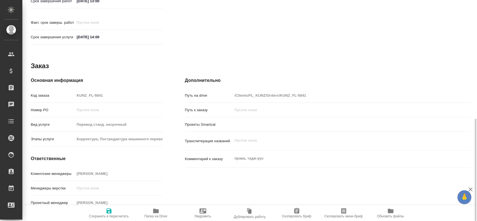
click at [154, 211] on icon "button" at bounding box center [156, 211] width 6 height 4
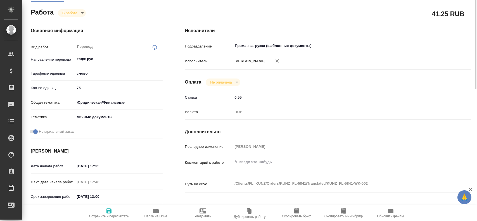
scroll to position [32, 0]
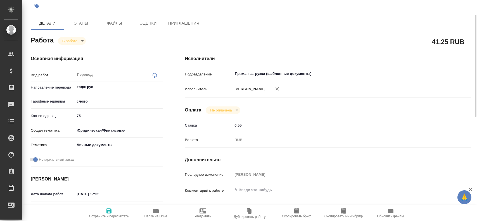
click at [74, 43] on body "🙏 .cls-1 fill:#fff; AWATERA [PERSON_NAME] Спецификации Заказы 0 Чаты Todo Проек…" at bounding box center [238, 110] width 477 height 221
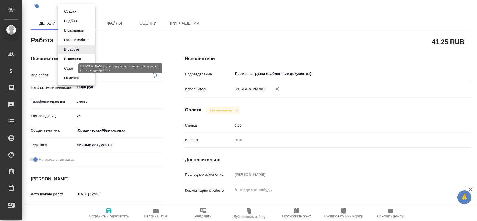
click at [69, 66] on button "Сдан" at bounding box center [68, 68] width 12 height 6
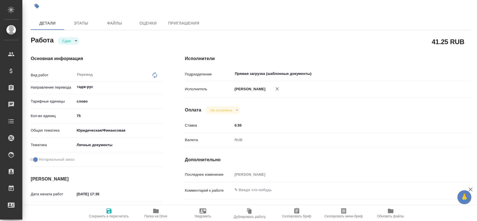
type textarea "x"
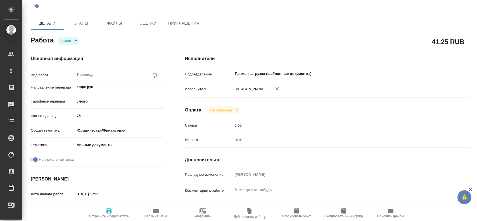
type textarea "x"
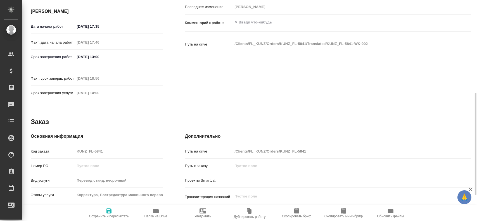
type textarea "x"
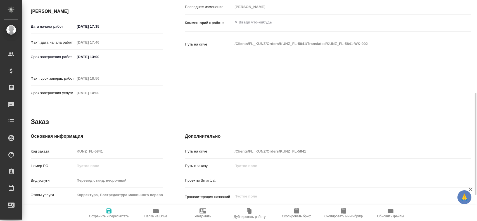
scroll to position [256, 0]
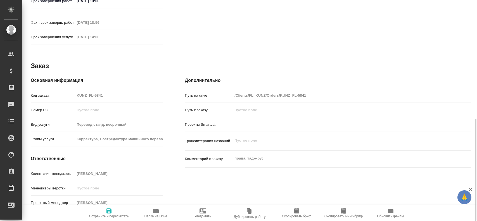
click at [68, 91] on div "Код заказа KUNZ_FL-5841" at bounding box center [97, 96] width 132 height 10
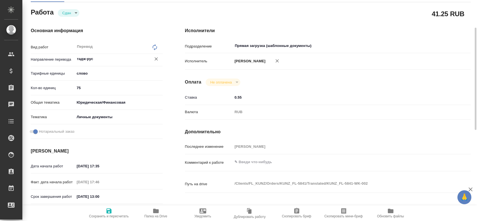
scroll to position [4, 0]
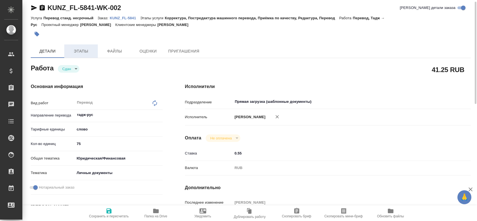
click at [81, 53] on span "Этапы" at bounding box center [81, 51] width 27 height 7
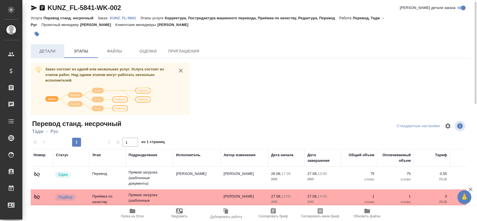
click at [45, 52] on span "Детали" at bounding box center [47, 51] width 27 height 7
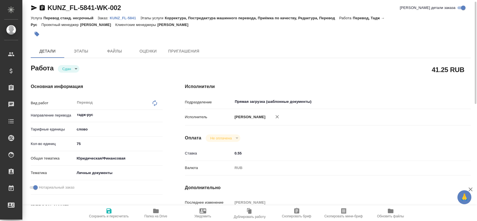
type textarea "x"
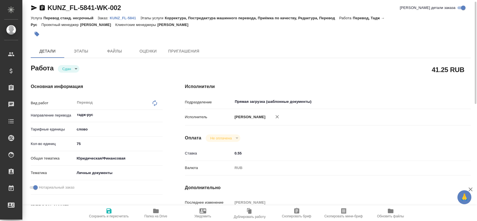
type textarea "x"
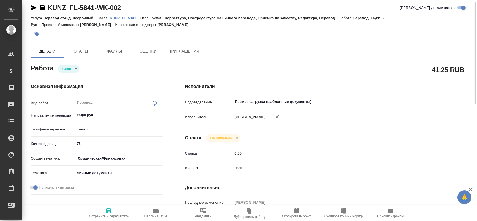
type textarea "x"
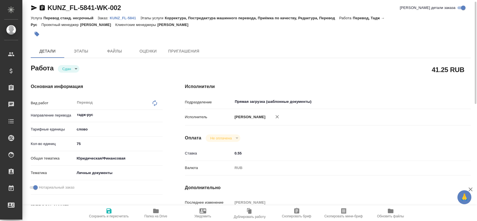
type textarea "x"
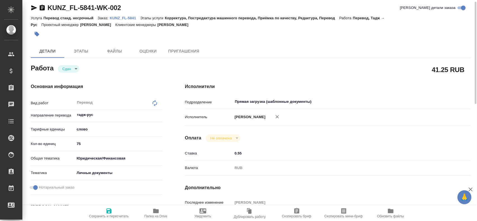
type textarea "x"
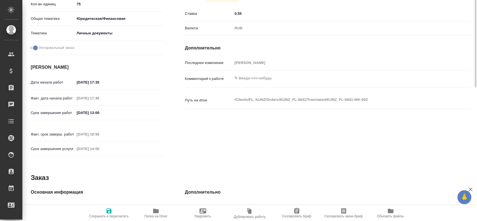
scroll to position [172, 0]
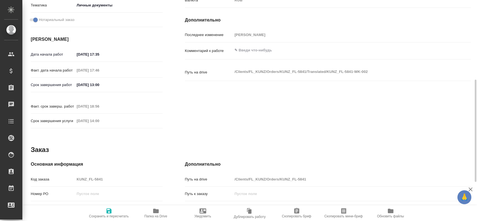
type textarea "x"
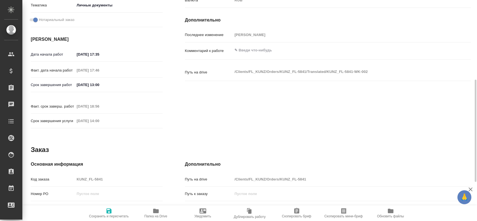
type textarea "x"
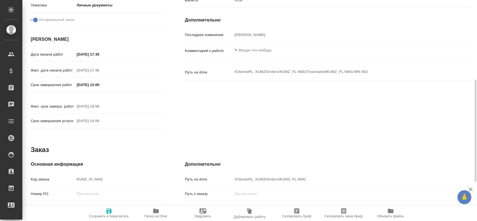
type textarea "x"
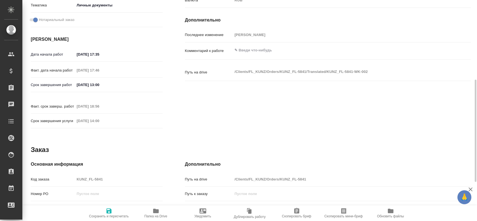
type textarea "x"
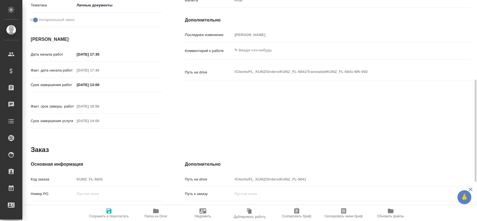
type textarea "x"
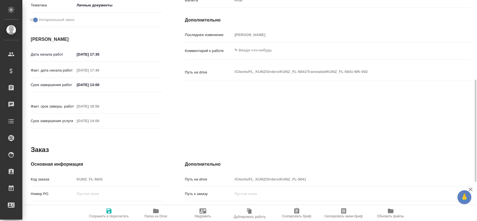
type textarea "x"
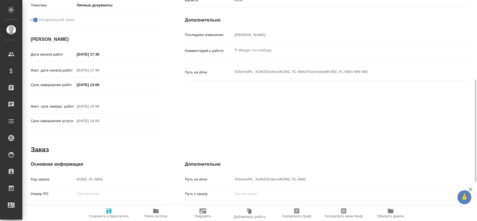
click at [60, 176] on div "Код заказа KUNZ_FL-5841" at bounding box center [97, 180] width 132 height 10
type textarea "x"
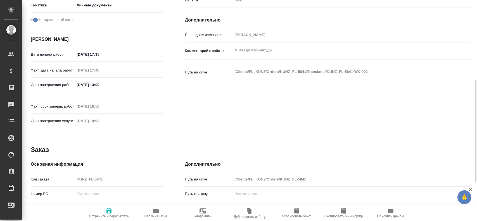
type textarea "x"
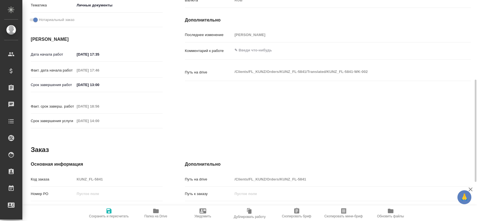
type textarea "x"
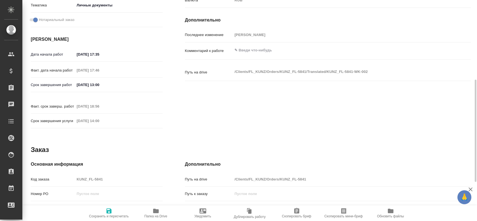
type textarea "x"
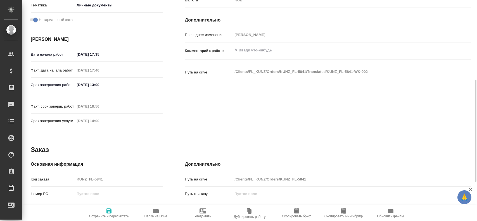
type textarea "x"
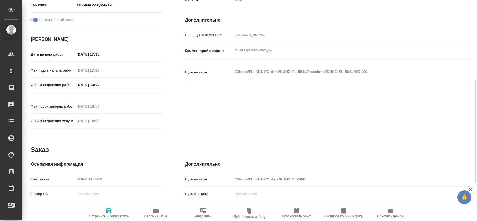
type textarea "x"
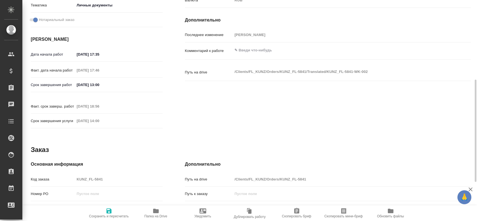
type textarea "x"
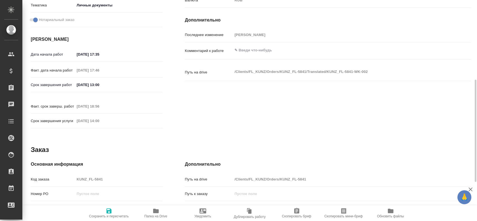
type textarea "x"
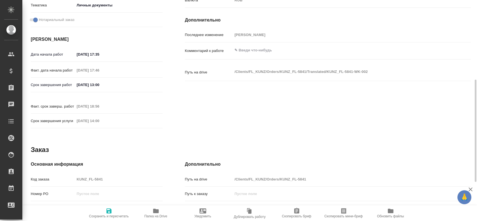
type textarea "x"
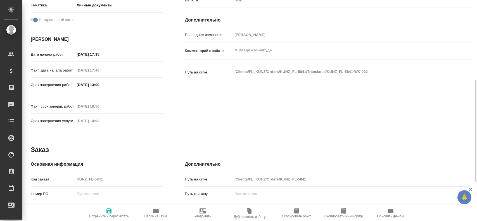
type textarea "x"
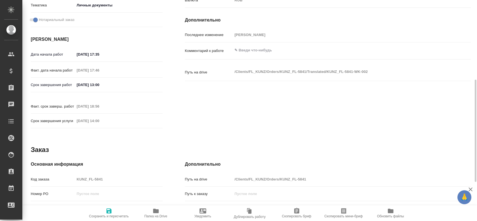
type textarea "x"
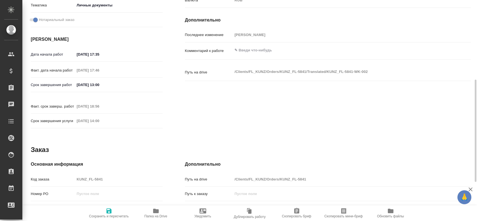
type textarea "x"
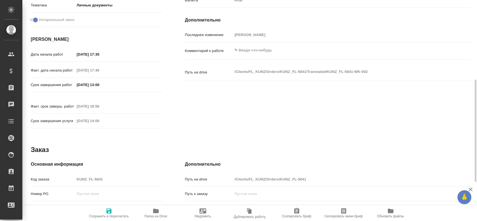
type textarea "x"
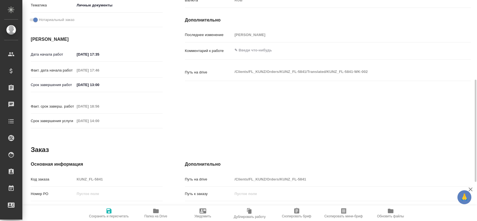
type textarea "x"
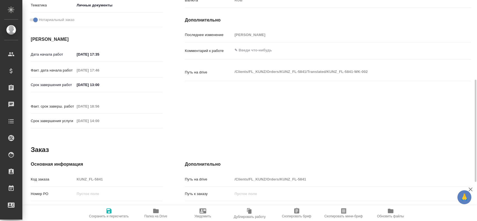
type textarea "x"
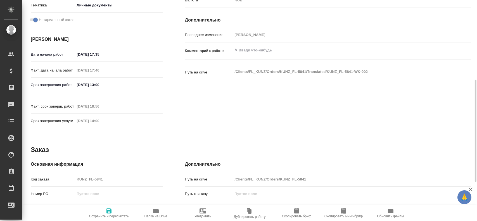
type textarea "x"
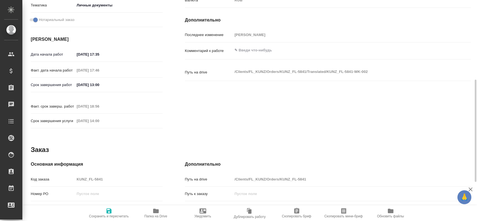
type textarea "x"
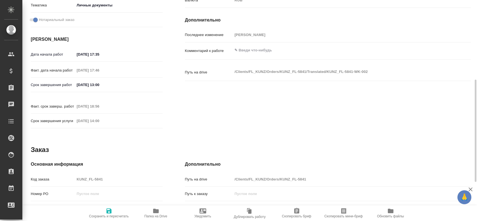
type textarea "x"
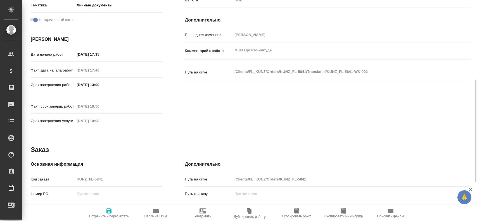
type textarea "x"
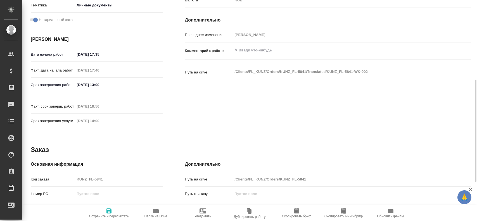
type textarea "x"
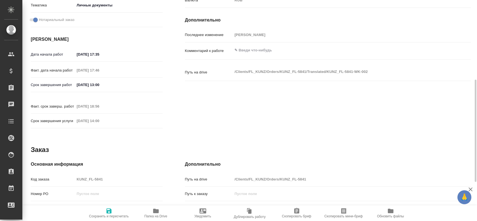
type textarea "x"
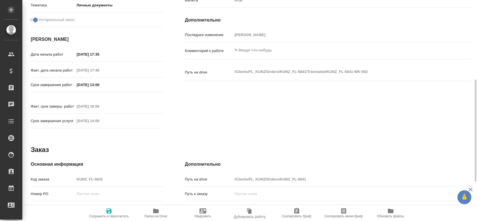
type textarea "x"
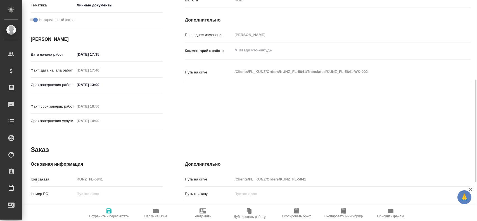
type textarea "x"
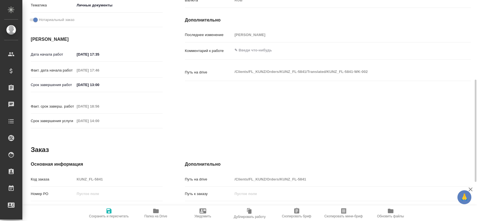
type textarea "x"
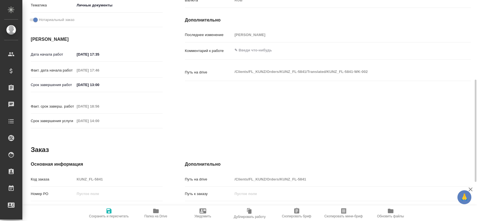
type textarea "x"
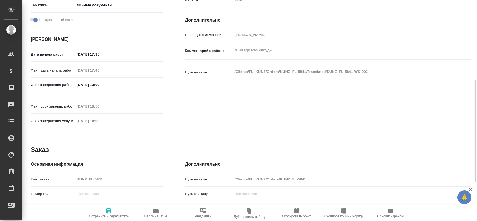
type textarea "x"
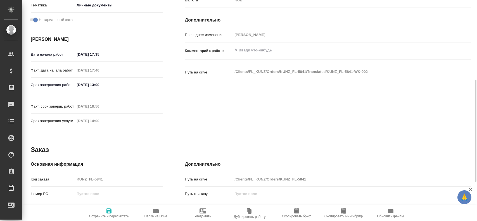
type textarea "x"
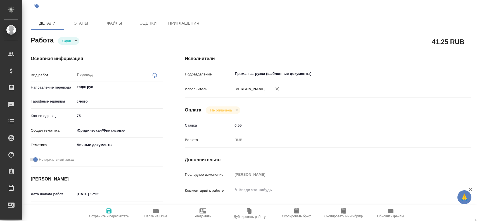
scroll to position [4, 0]
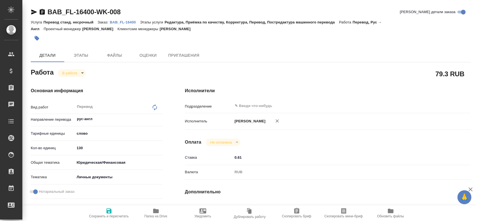
type textarea "x"
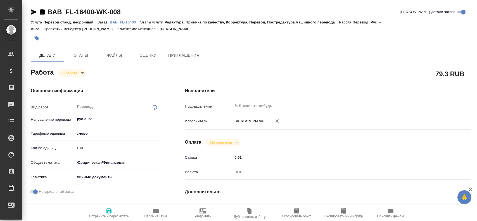
type textarea "x"
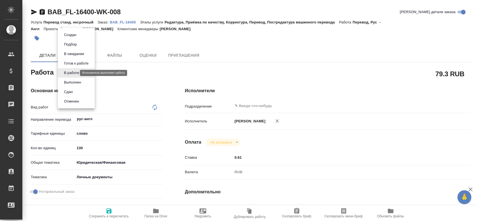
click at [69, 71] on body "🙏 .cls-1 fill:#fff; AWATERA [PERSON_NAME] Спецификации Заказы Чаты Todo Проекты…" at bounding box center [238, 110] width 477 height 221
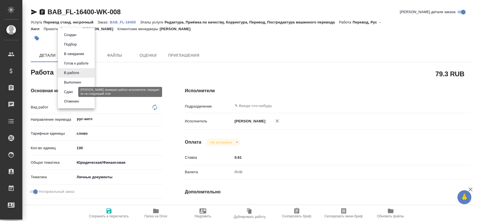
type textarea "x"
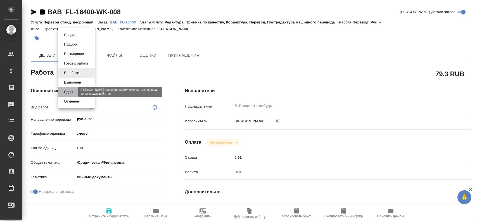
click at [69, 91] on button "Сдан" at bounding box center [68, 92] width 12 height 6
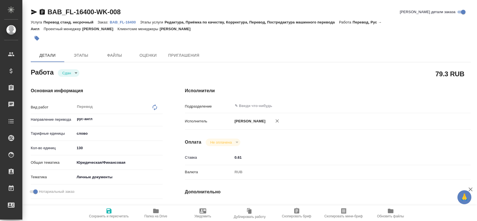
type textarea "x"
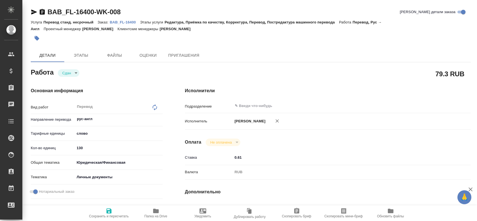
type textarea "x"
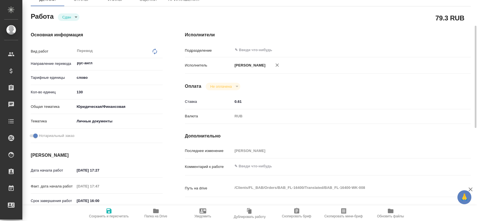
scroll to position [28, 0]
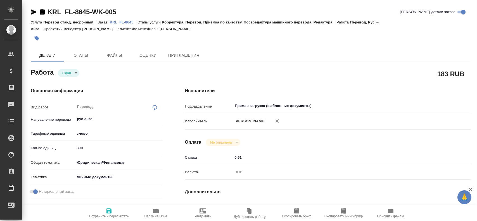
scroll to position [28, 0]
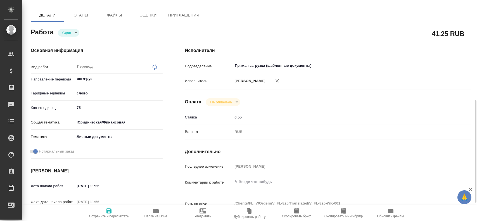
scroll to position [12, 0]
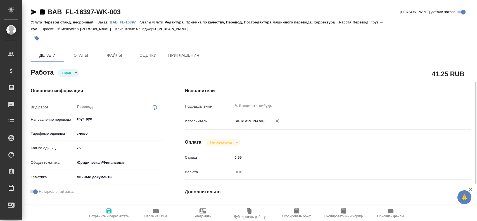
scroll to position [28, 0]
